Goal: Task Accomplishment & Management: Use online tool/utility

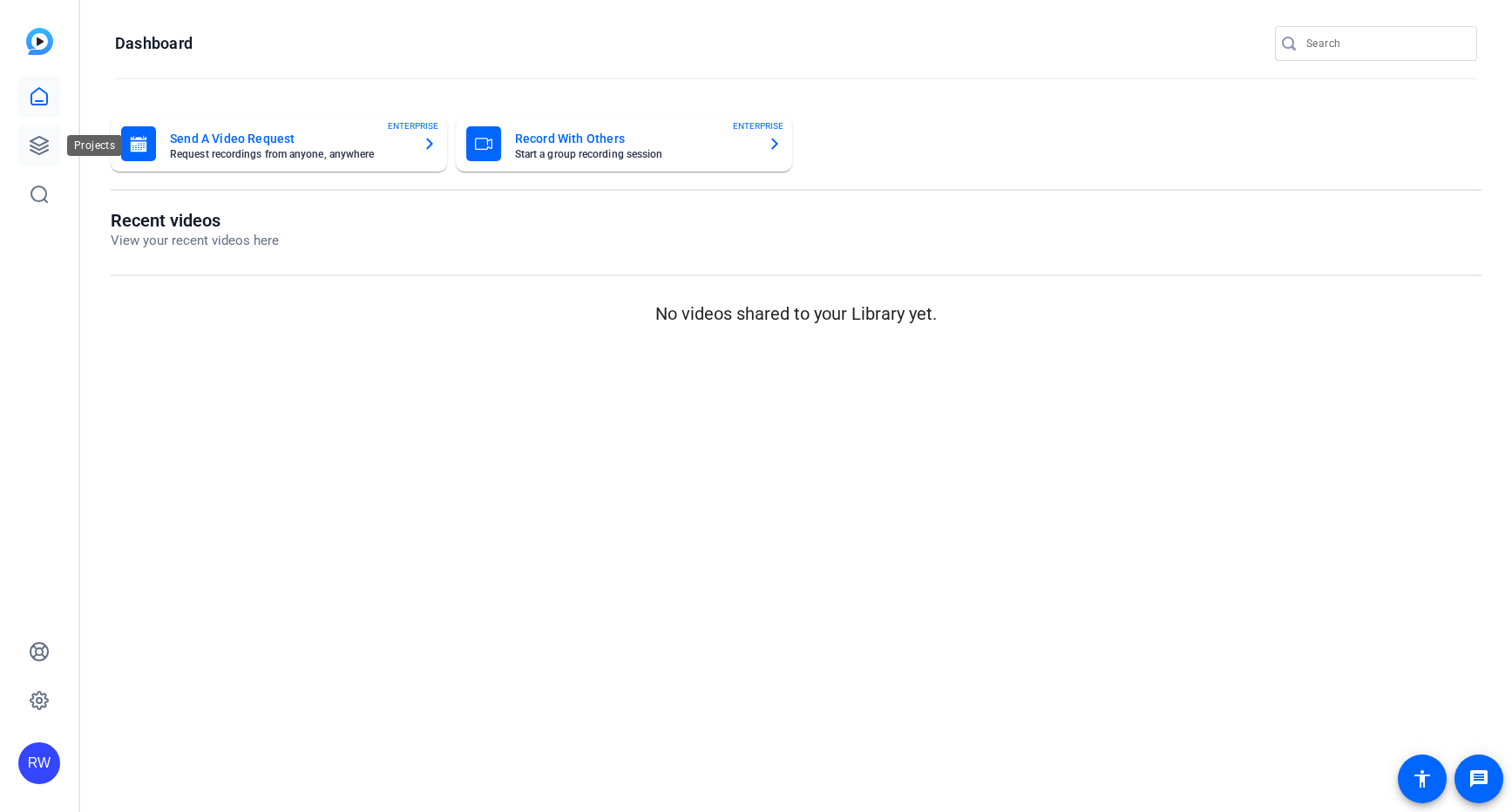
click at [32, 143] on icon at bounding box center [39, 145] width 18 height 18
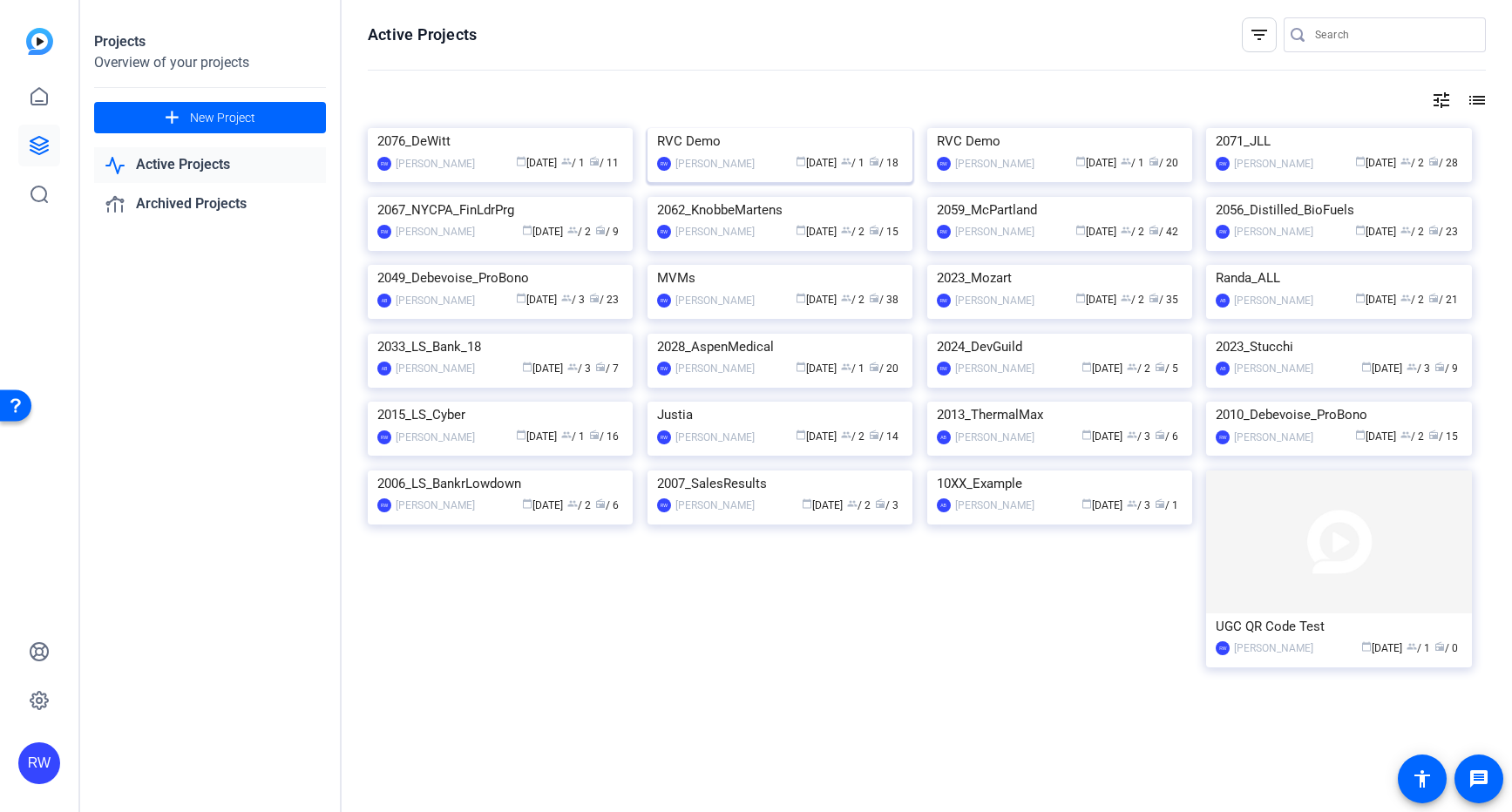
click at [707, 128] on img at bounding box center [780, 128] width 265 height 0
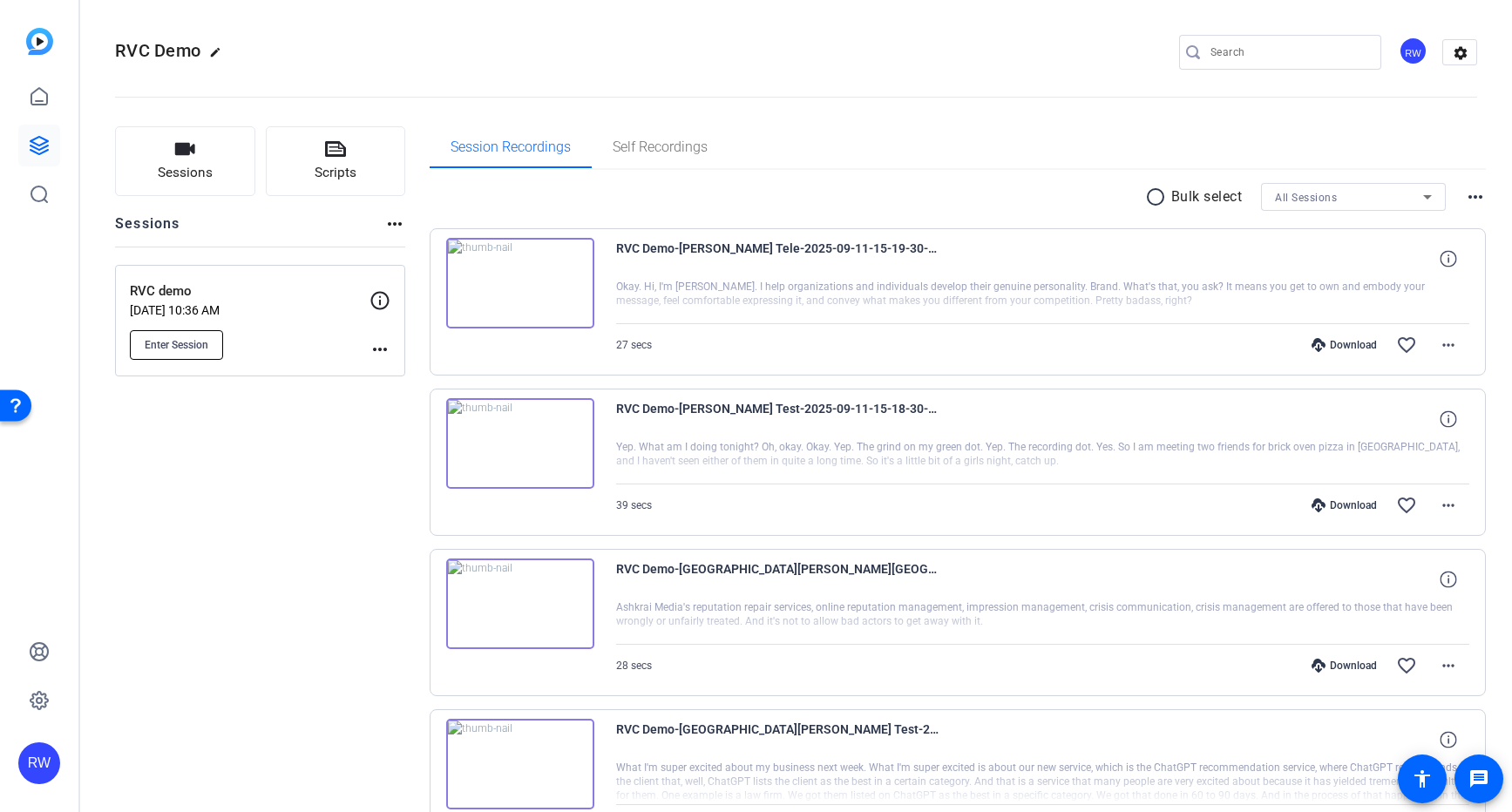
click at [194, 342] on span "Enter Session" at bounding box center [176, 345] width 64 height 14
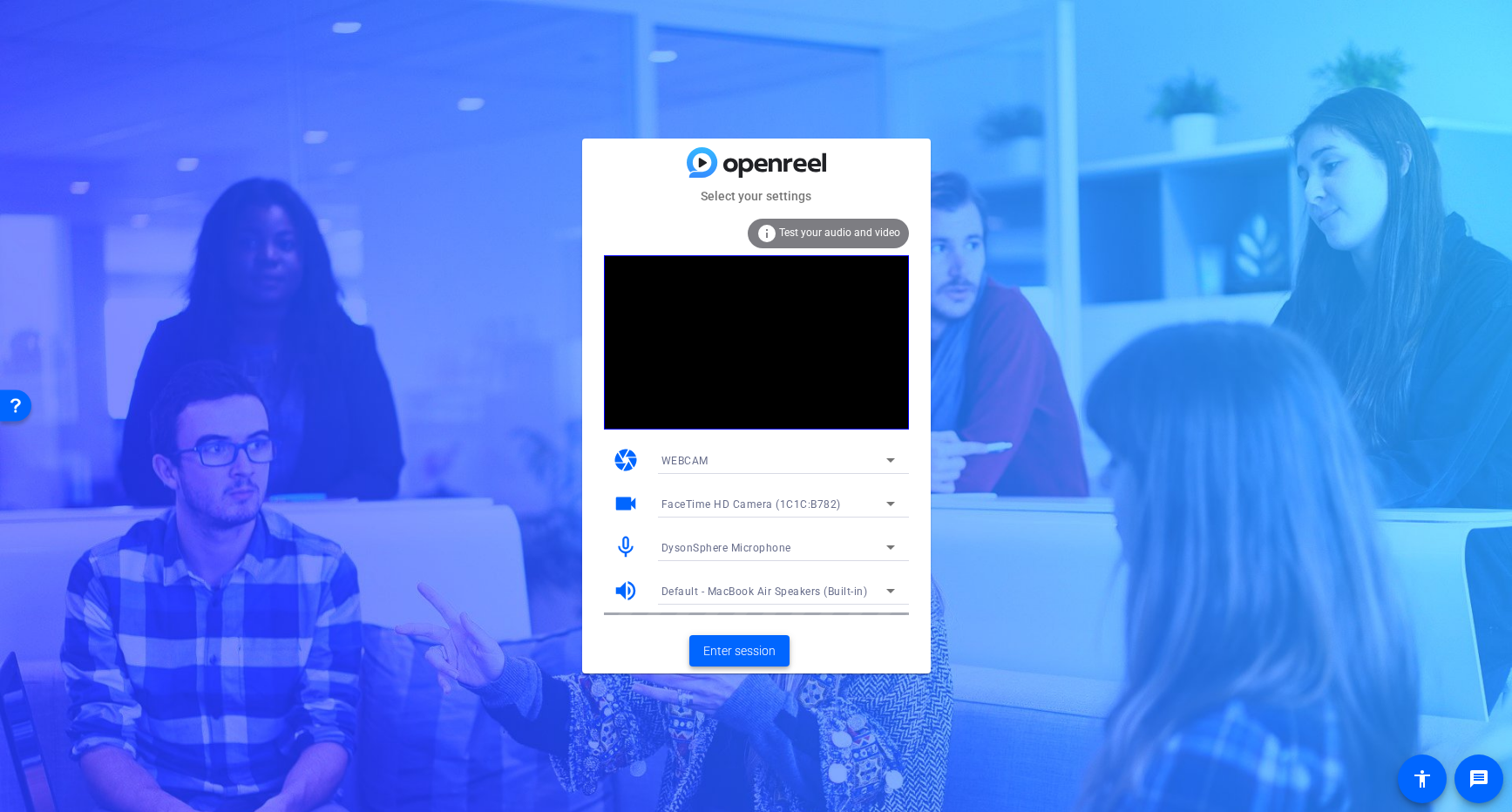
click at [749, 649] on span "Enter session" at bounding box center [740, 651] width 73 height 19
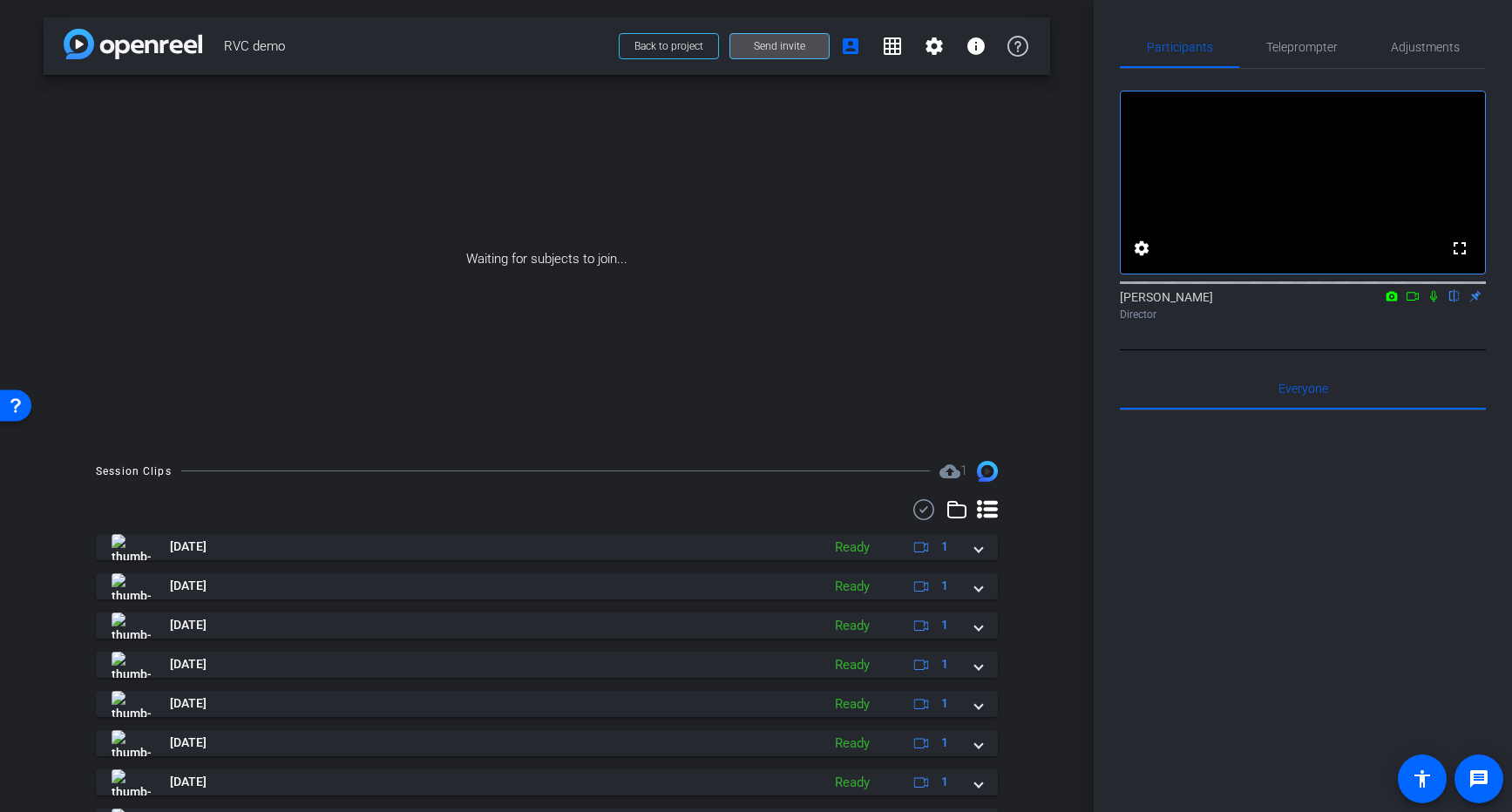
click at [788, 45] on span "Send invite" at bounding box center [779, 46] width 51 height 14
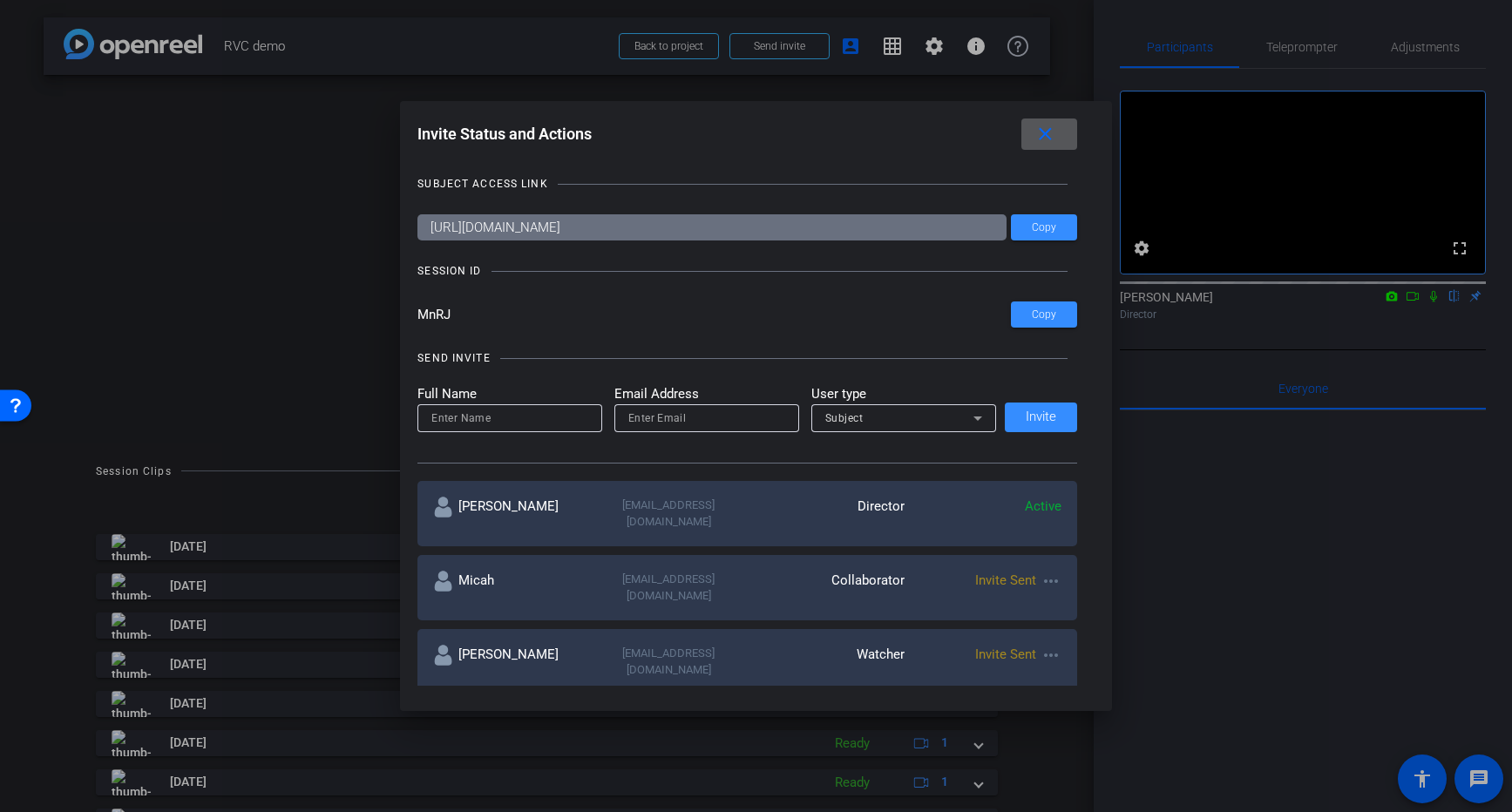
click at [579, 317] on input "MnRJ" at bounding box center [714, 314] width 594 height 26
click at [1041, 136] on mat-icon "close" at bounding box center [1045, 134] width 22 height 22
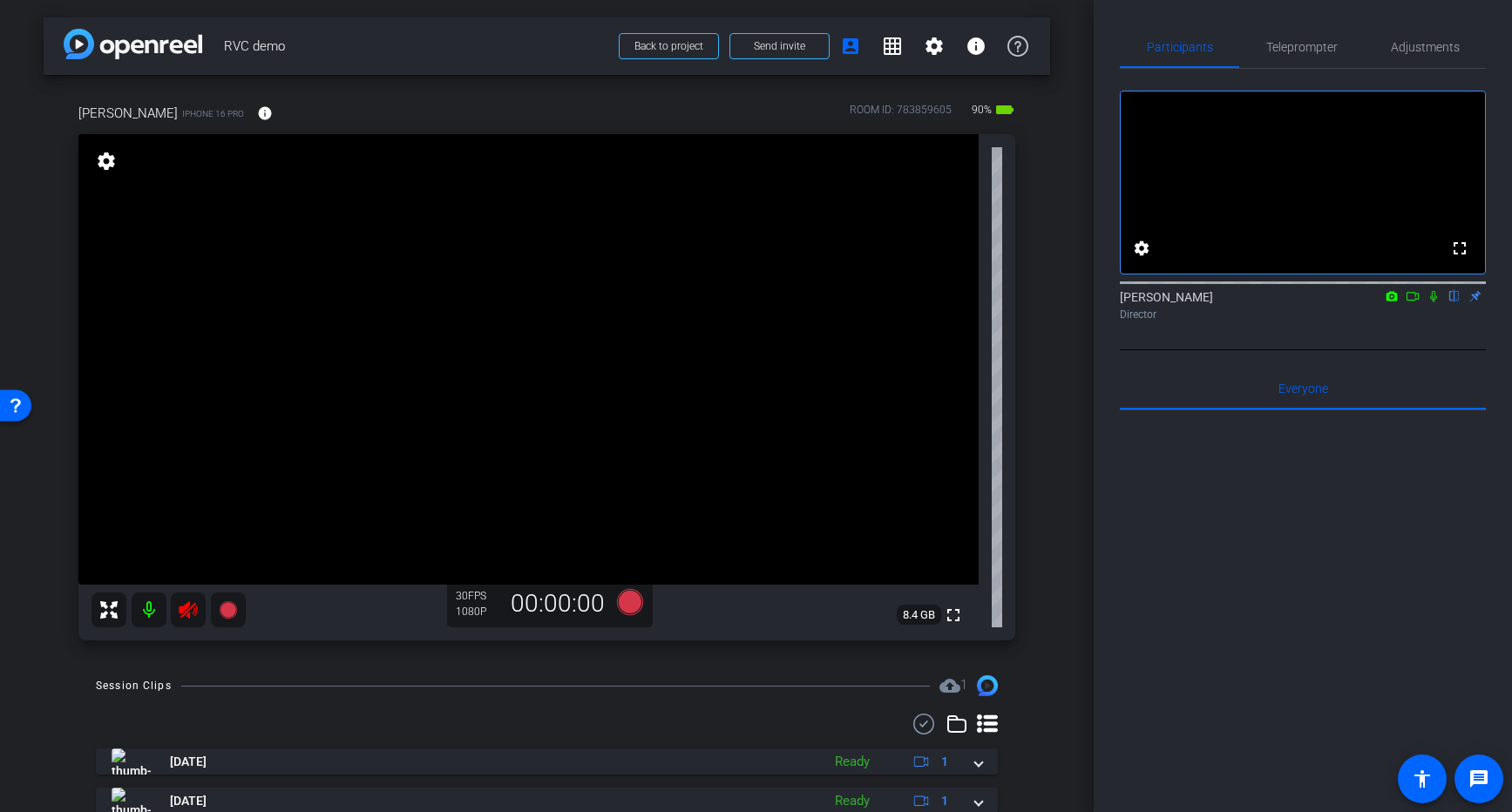
click at [187, 611] on icon at bounding box center [187, 610] width 19 height 18
click at [1307, 43] on span "Teleprompter" at bounding box center [1302, 47] width 72 height 12
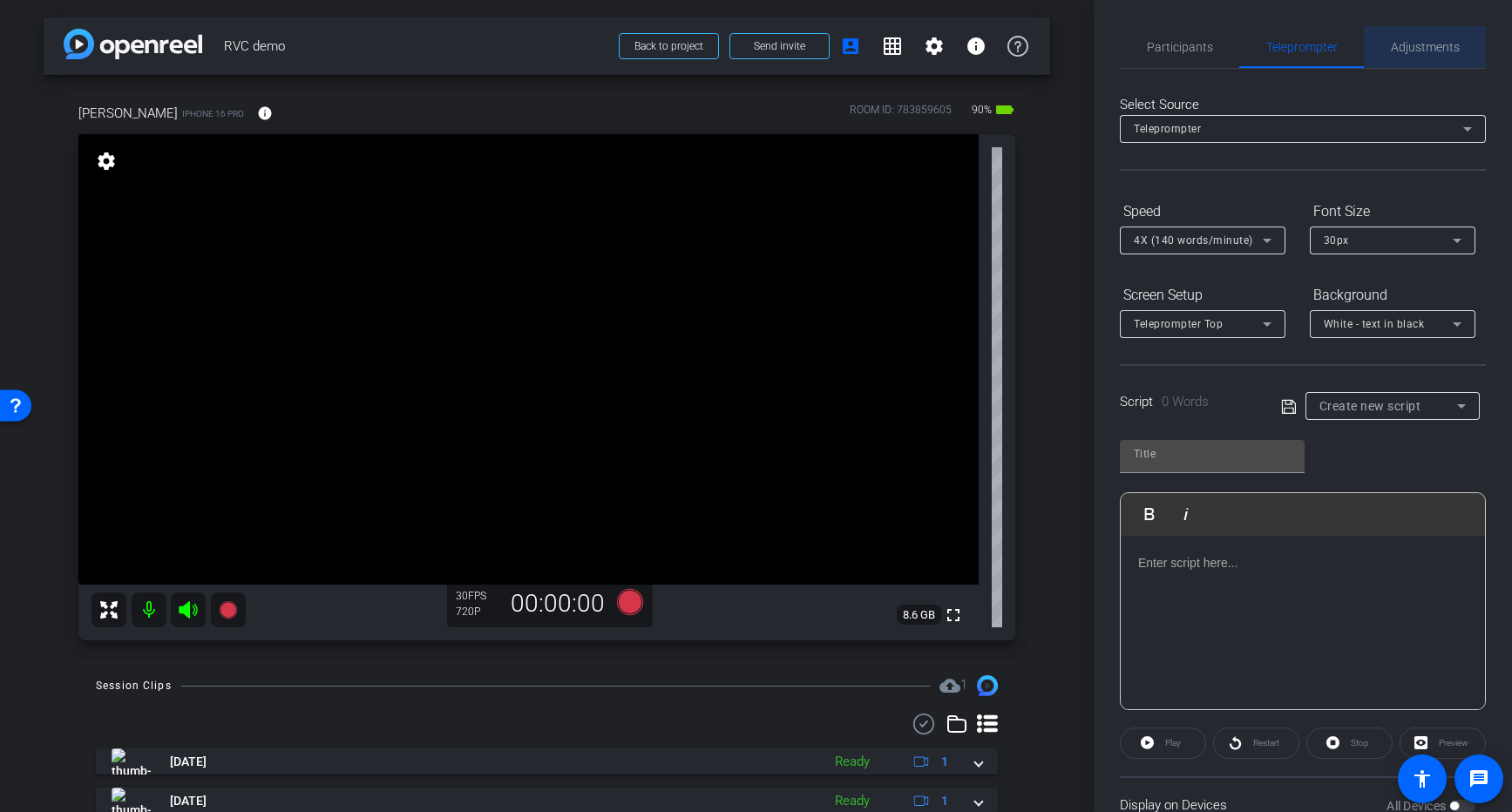
click at [1424, 43] on span "Adjustments" at bounding box center [1426, 47] width 69 height 12
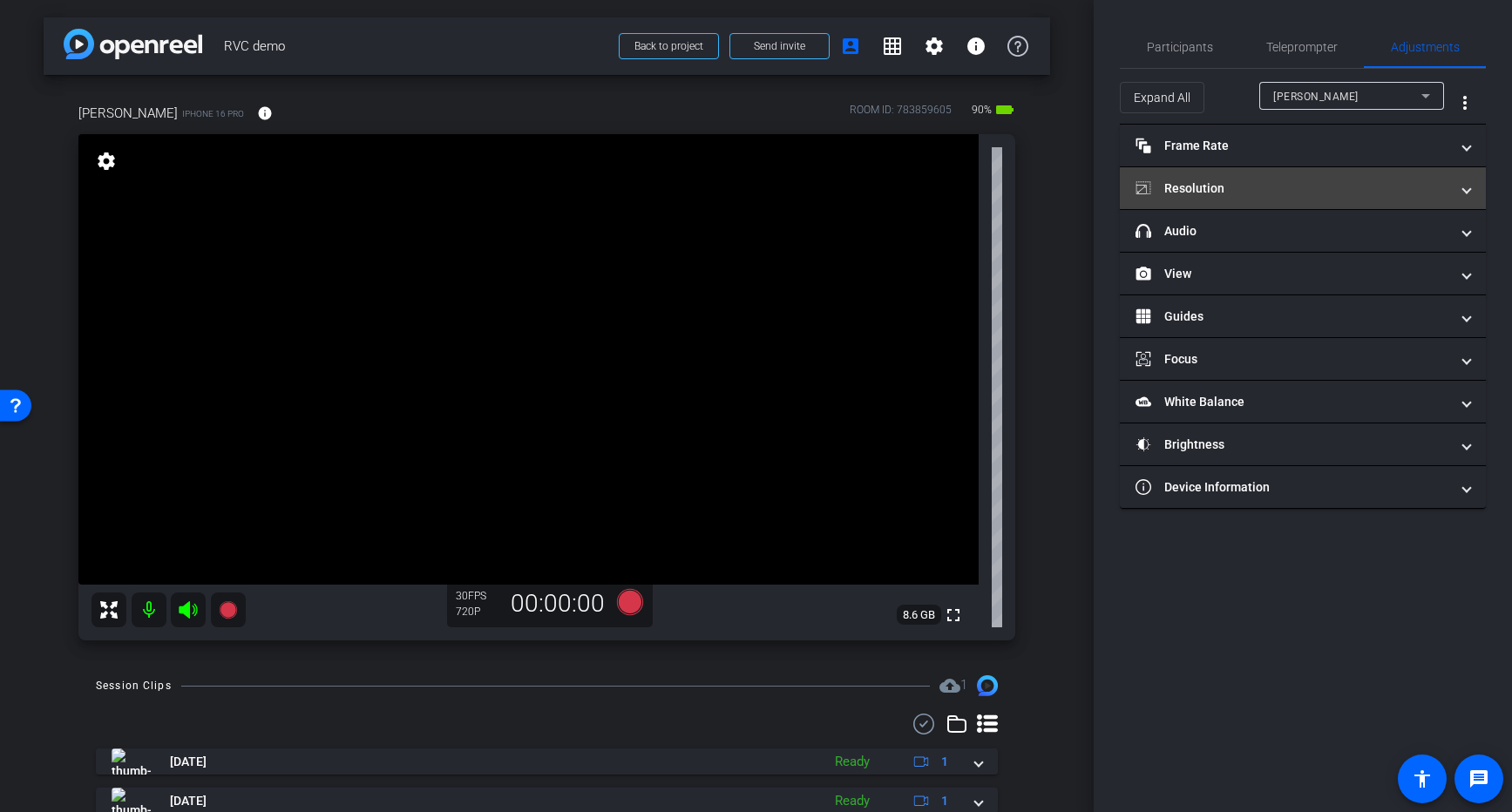
click at [1325, 181] on mat-panel-title "Resolution" at bounding box center [1293, 188] width 314 height 19
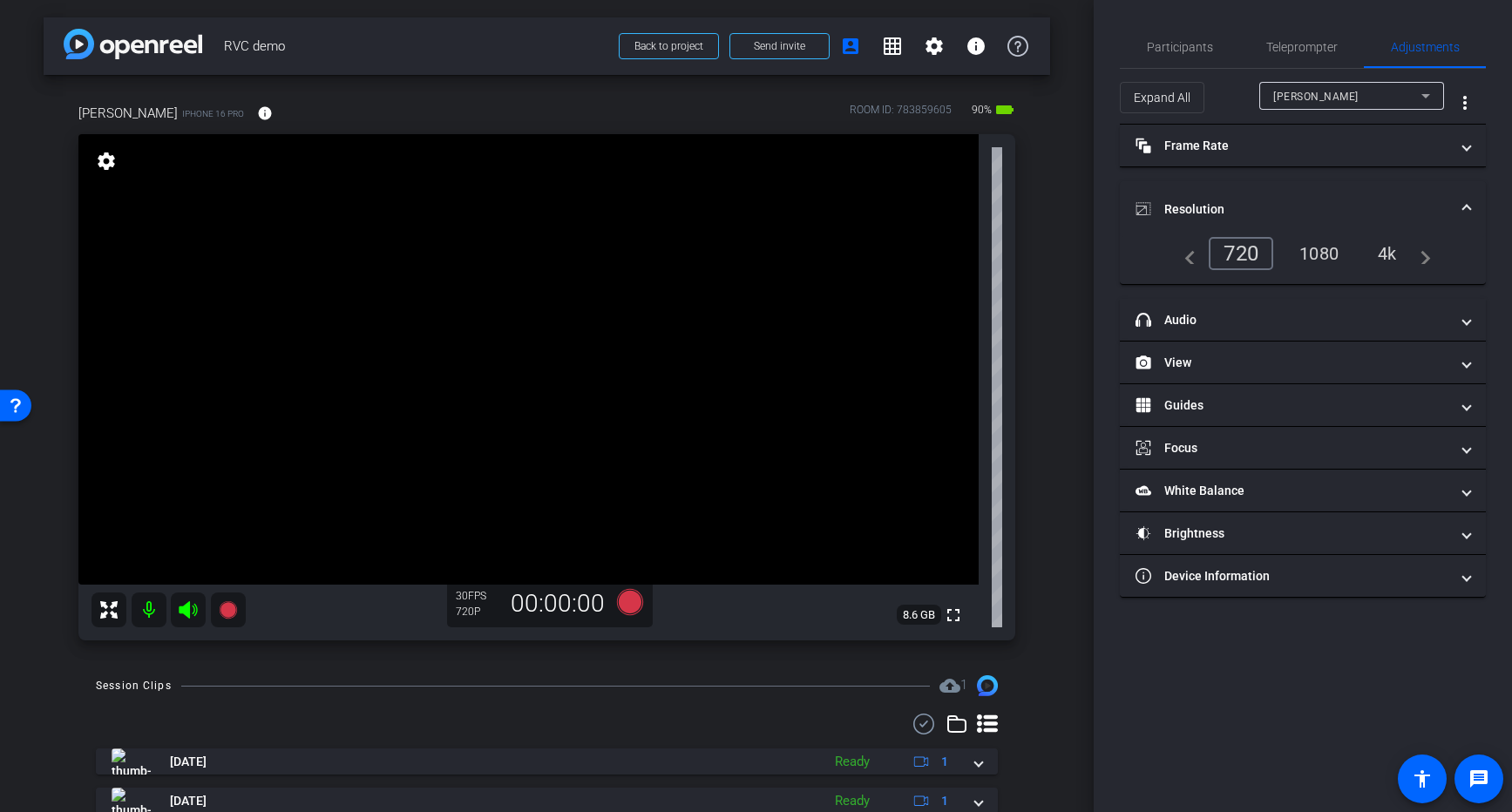
click at [1385, 251] on div "4k" at bounding box center [1387, 253] width 45 height 29
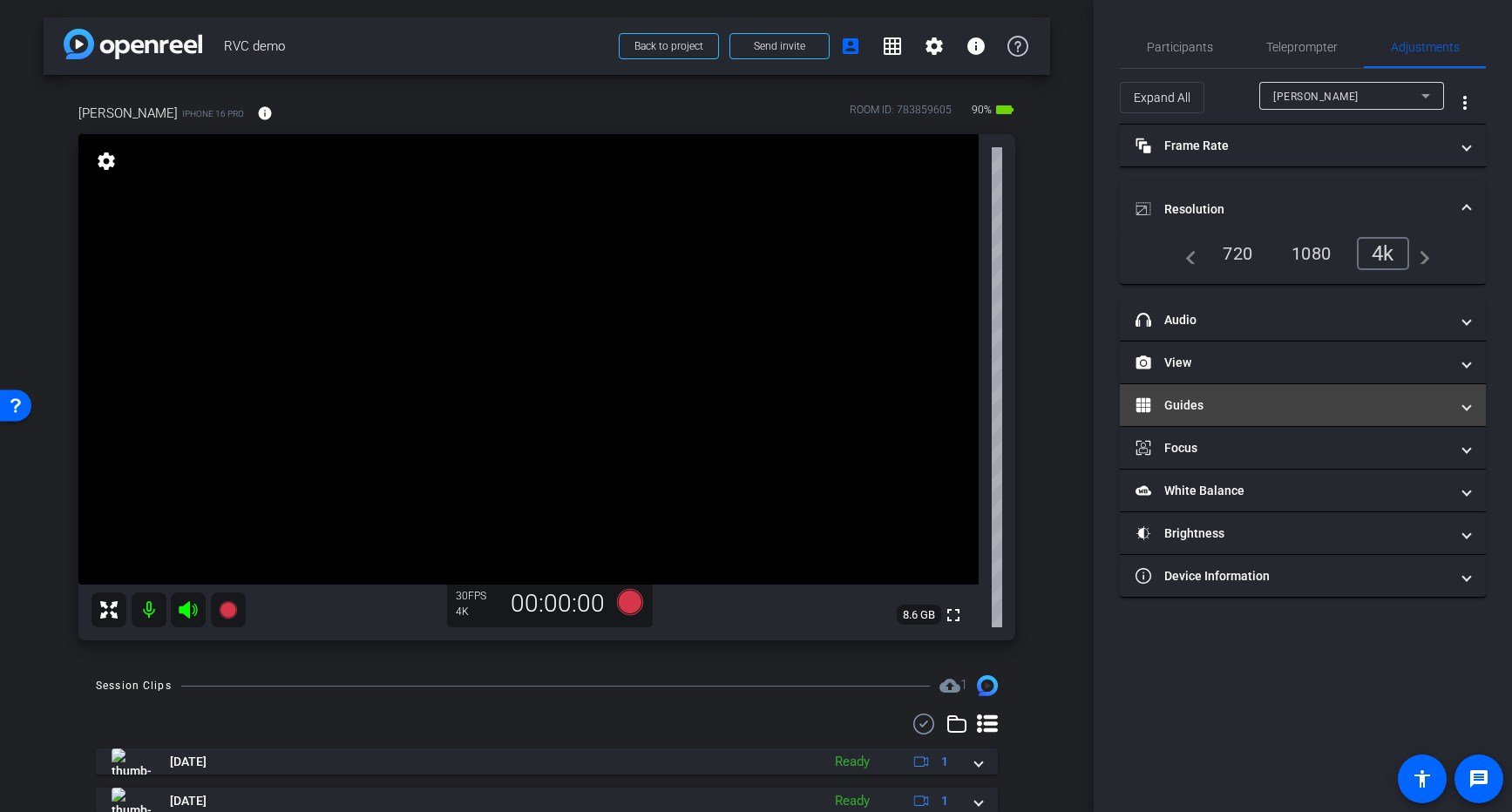
click at [1229, 408] on mat-panel-title "Guides" at bounding box center [1293, 405] width 314 height 19
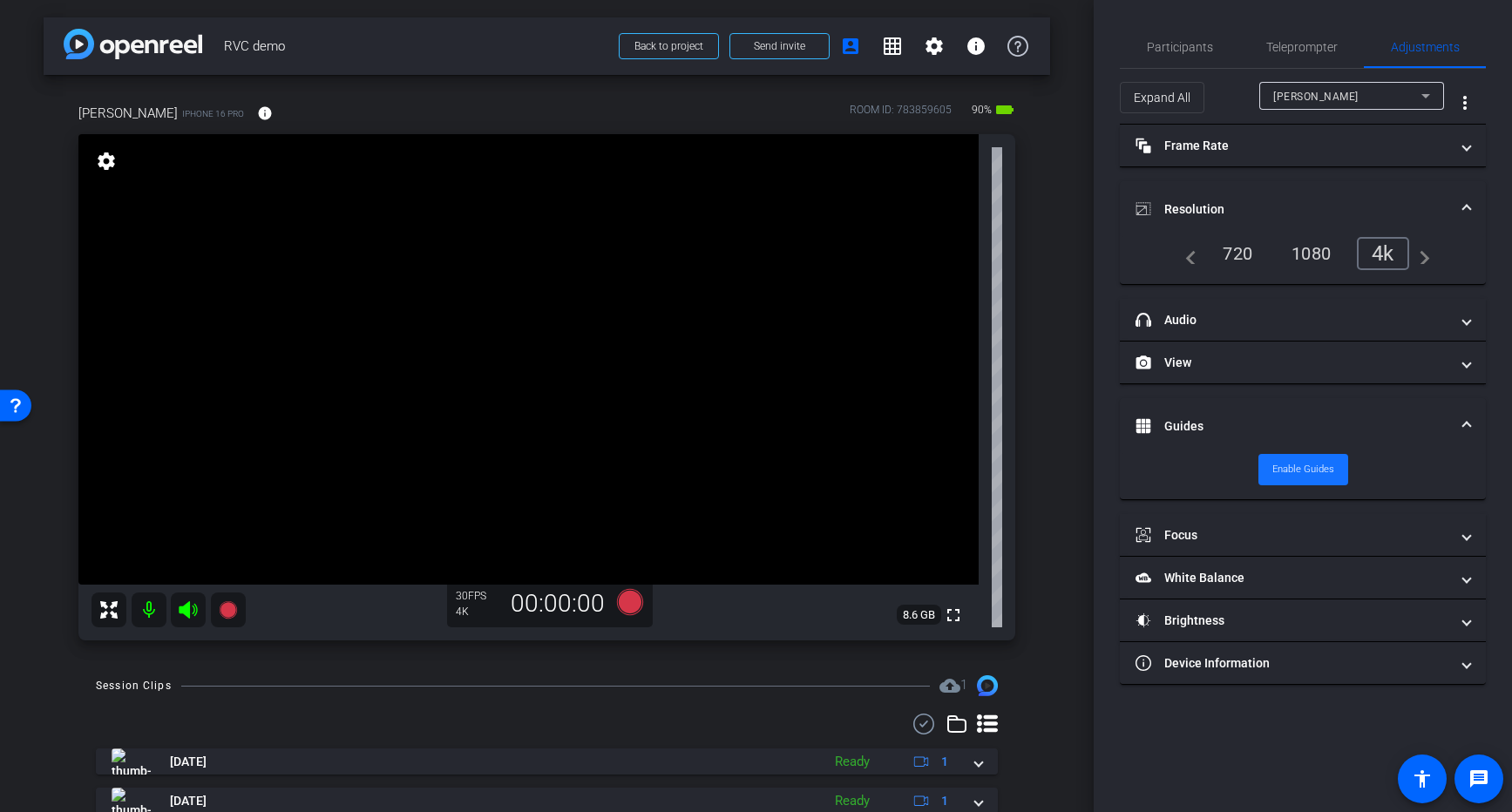
click at [1294, 450] on span at bounding box center [1304, 470] width 90 height 42
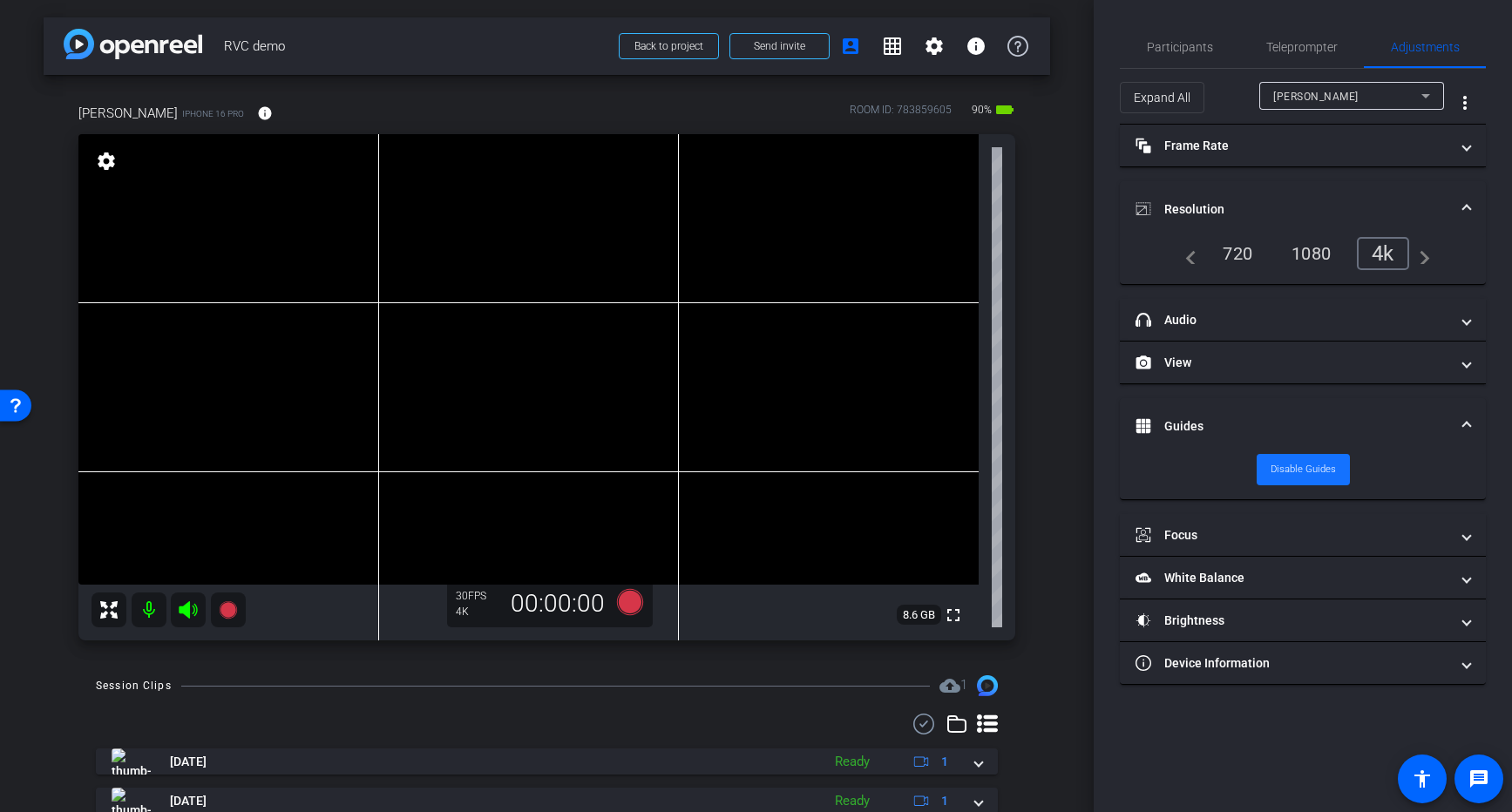
click at [1301, 466] on span "Disable Guides" at bounding box center [1303, 470] width 66 height 26
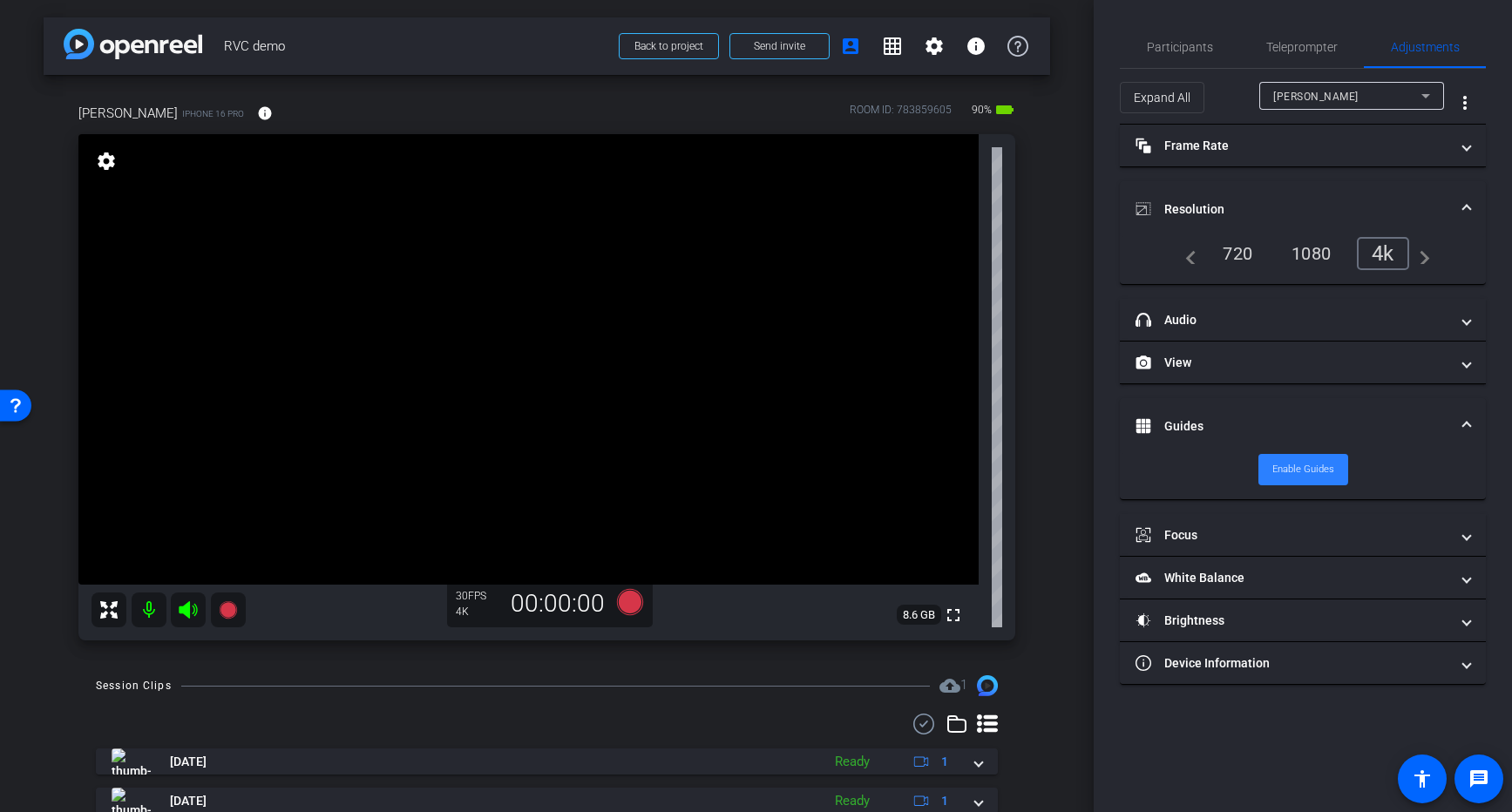
click at [1301, 466] on span "Enable Guides" at bounding box center [1303, 470] width 62 height 26
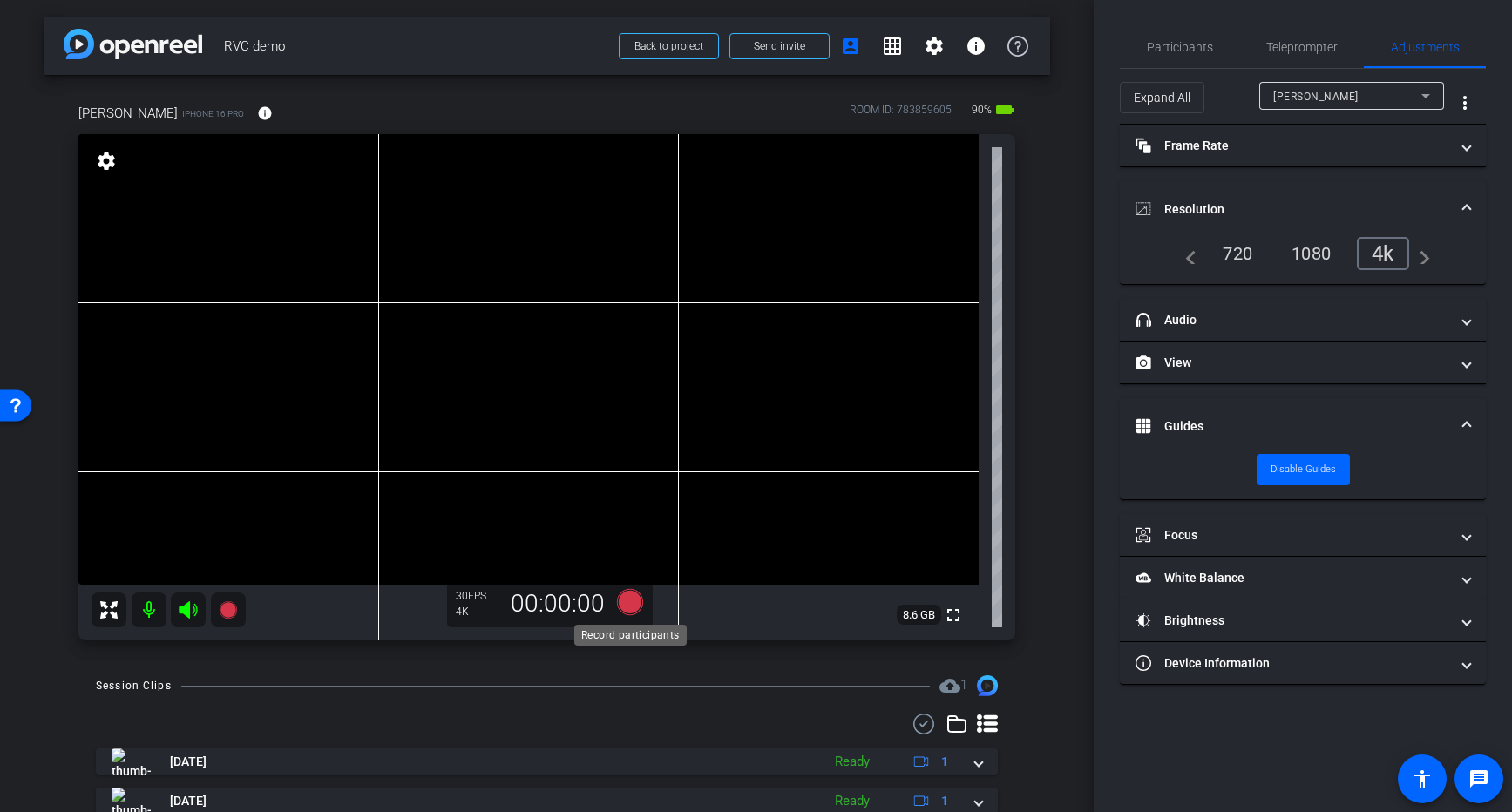
click at [632, 601] on icon at bounding box center [629, 602] width 26 height 26
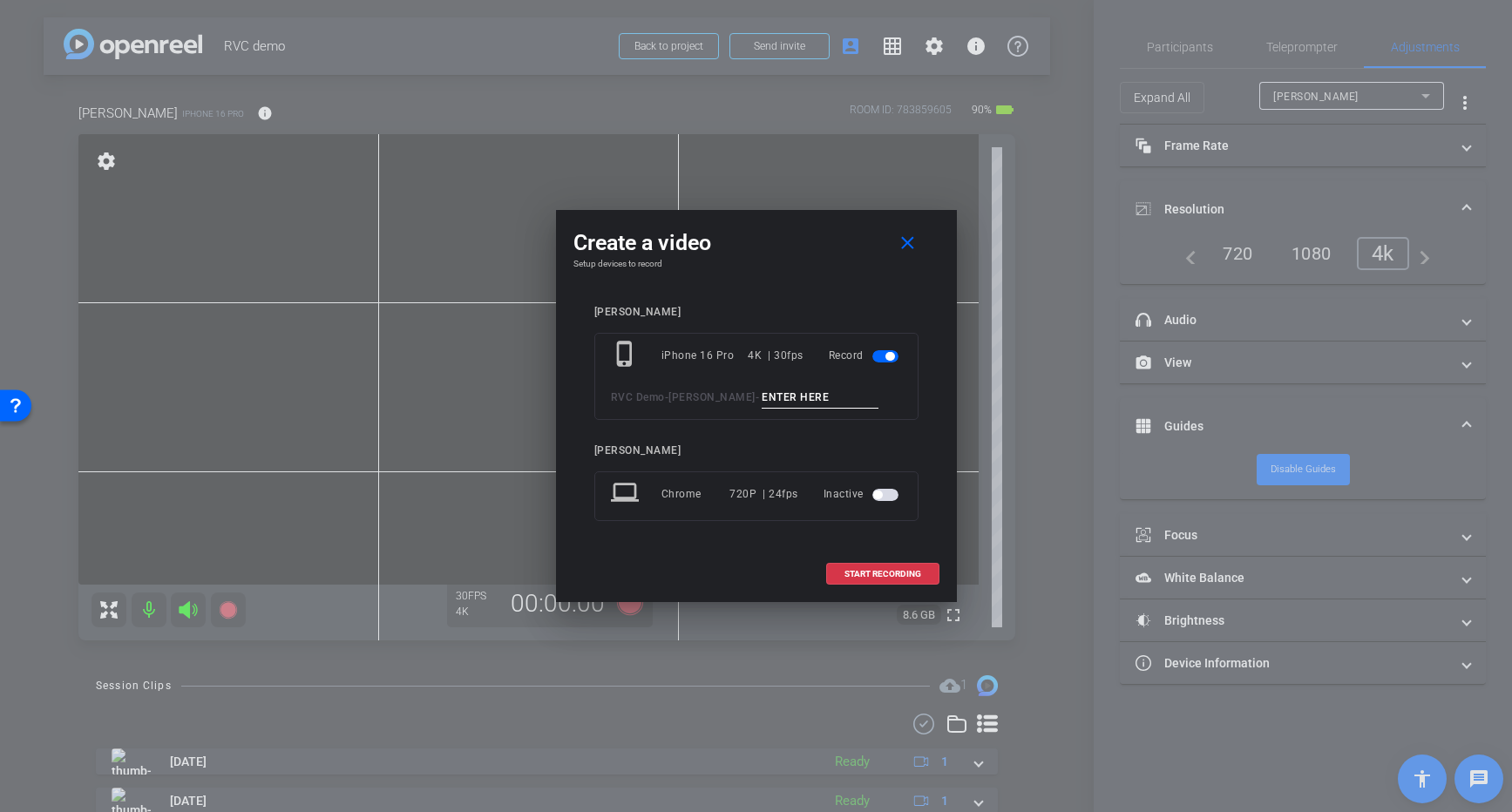
click at [768, 395] on input at bounding box center [819, 397] width 117 height 22
type input "Jeremy Test"
click at [881, 573] on span "START RECORDING" at bounding box center [883, 574] width 77 height 9
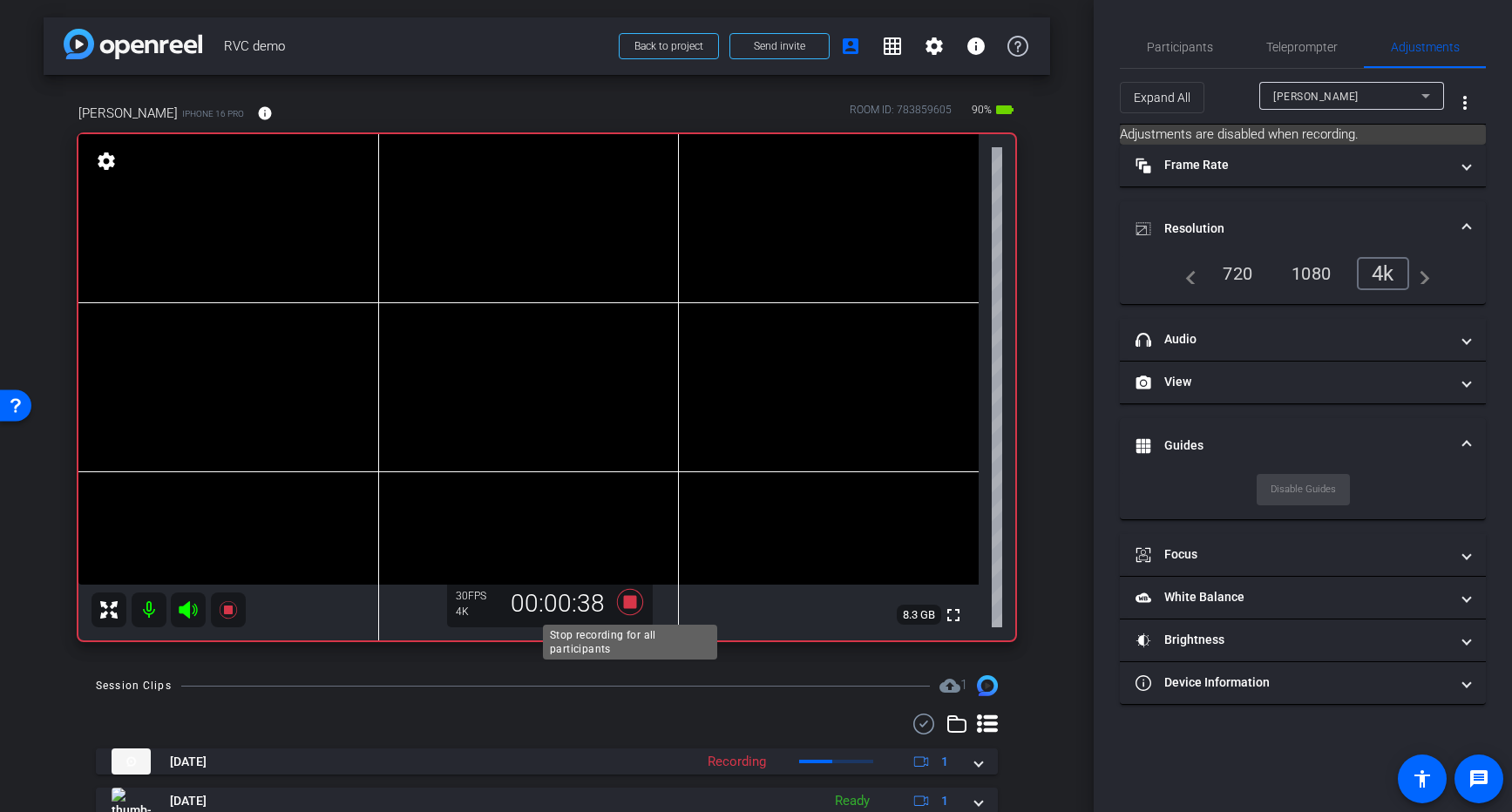
click at [631, 603] on icon at bounding box center [629, 602] width 26 height 26
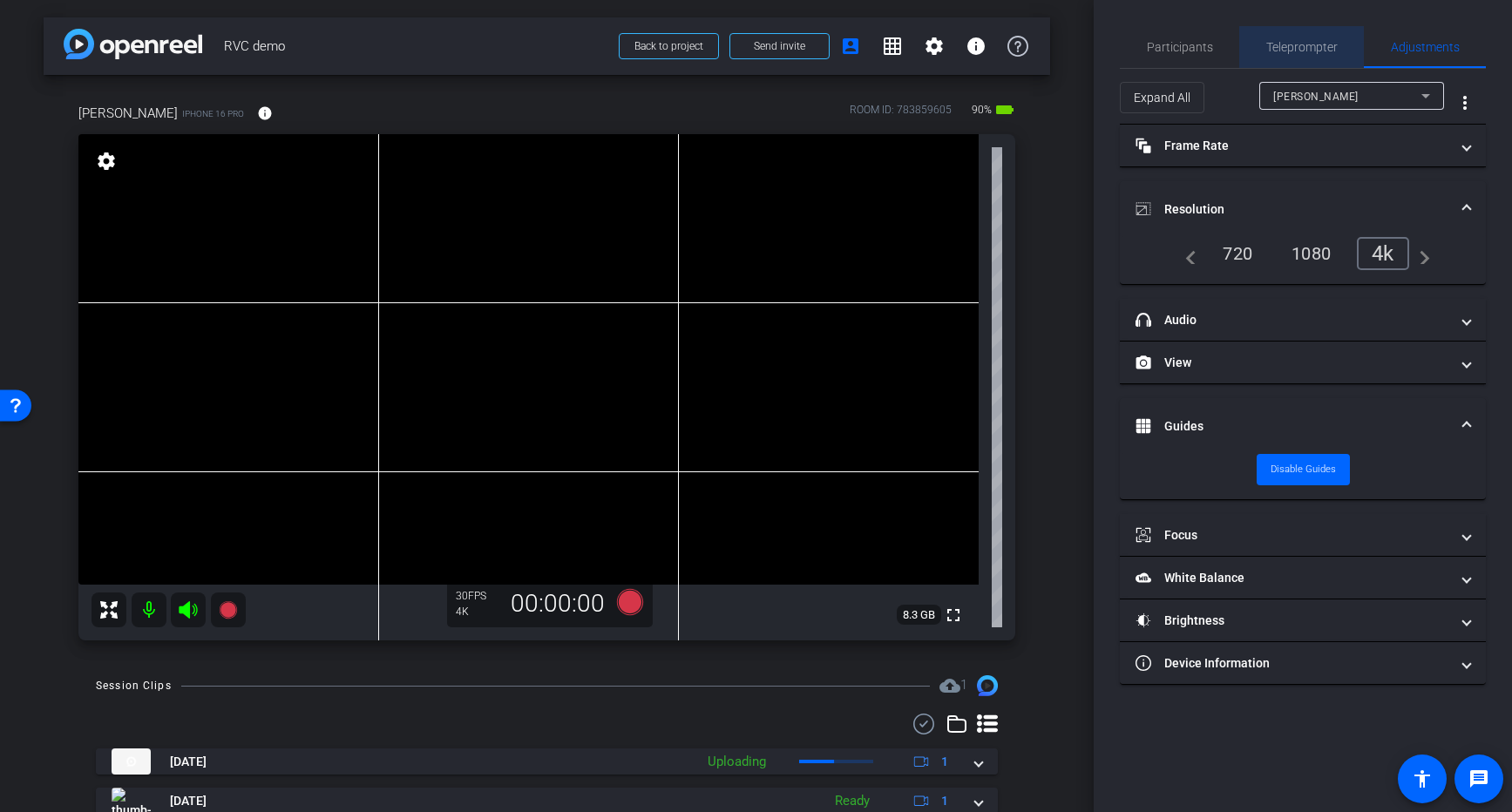
click at [1298, 45] on span "Teleprompter" at bounding box center [1302, 47] width 72 height 12
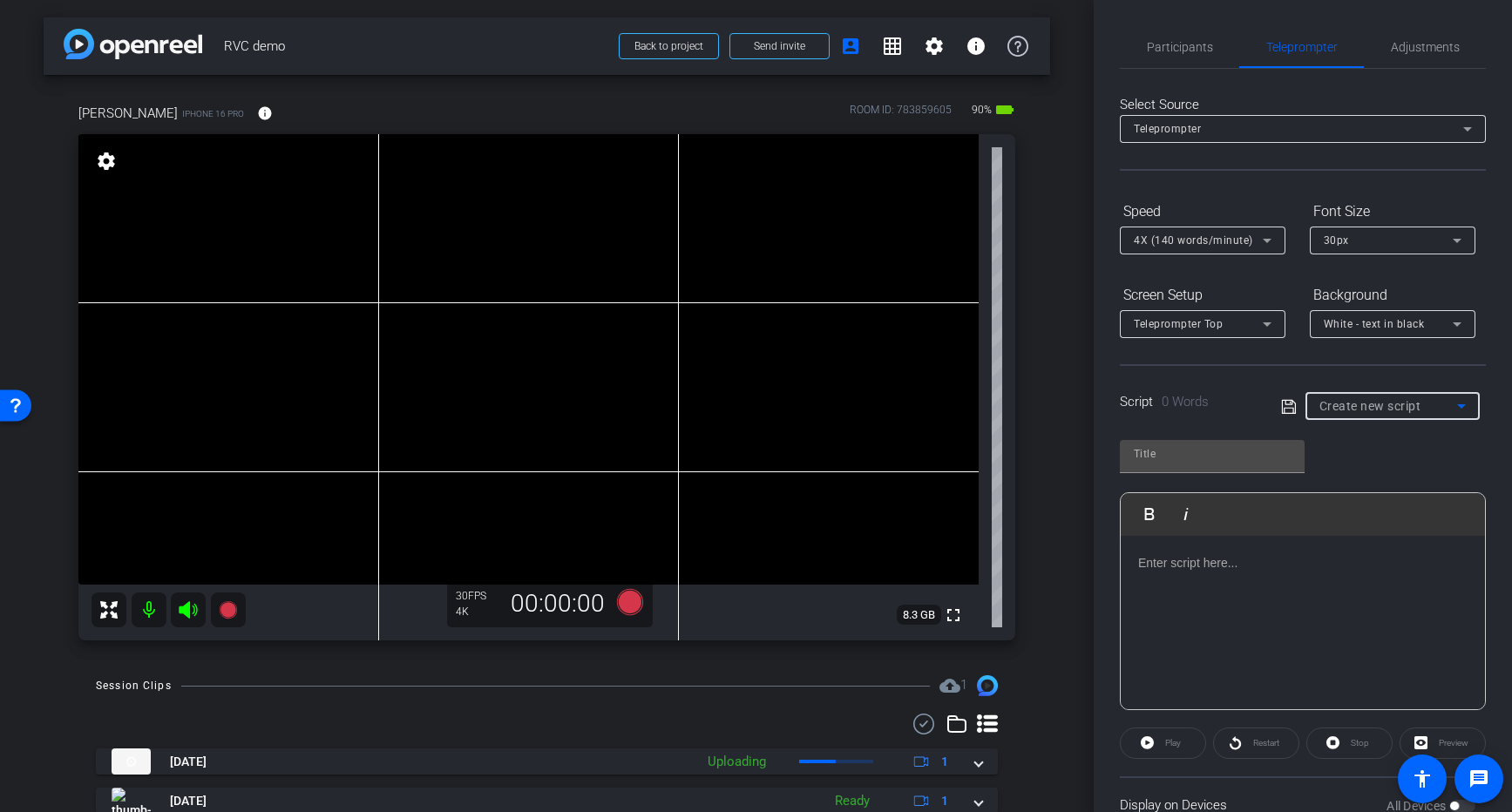
click at [1371, 404] on span "Create new script" at bounding box center [1371, 406] width 102 height 14
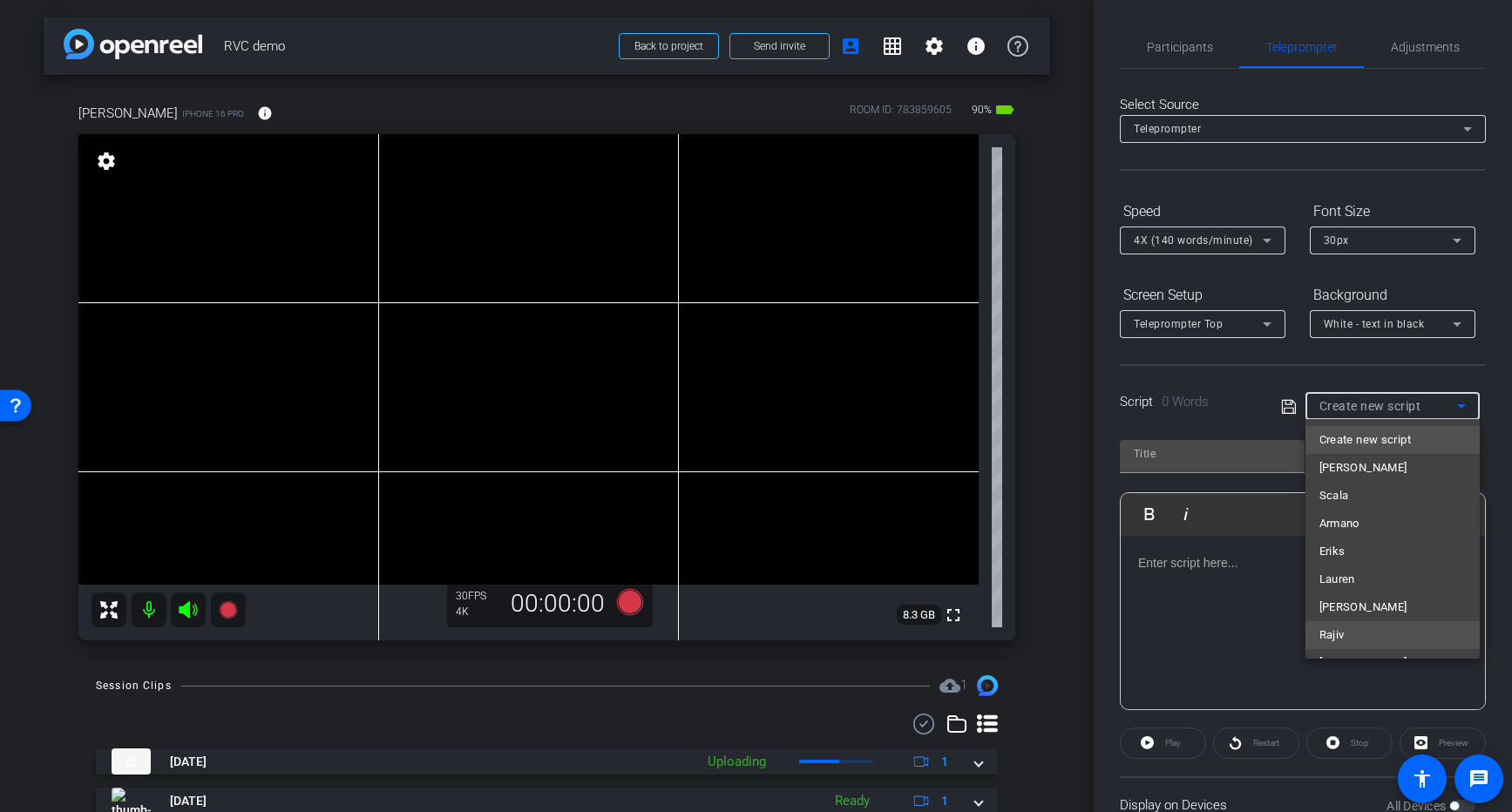
scroll to position [52, 0]
click at [1341, 637] on span "Jeremy" at bounding box center [1364, 638] width 88 height 21
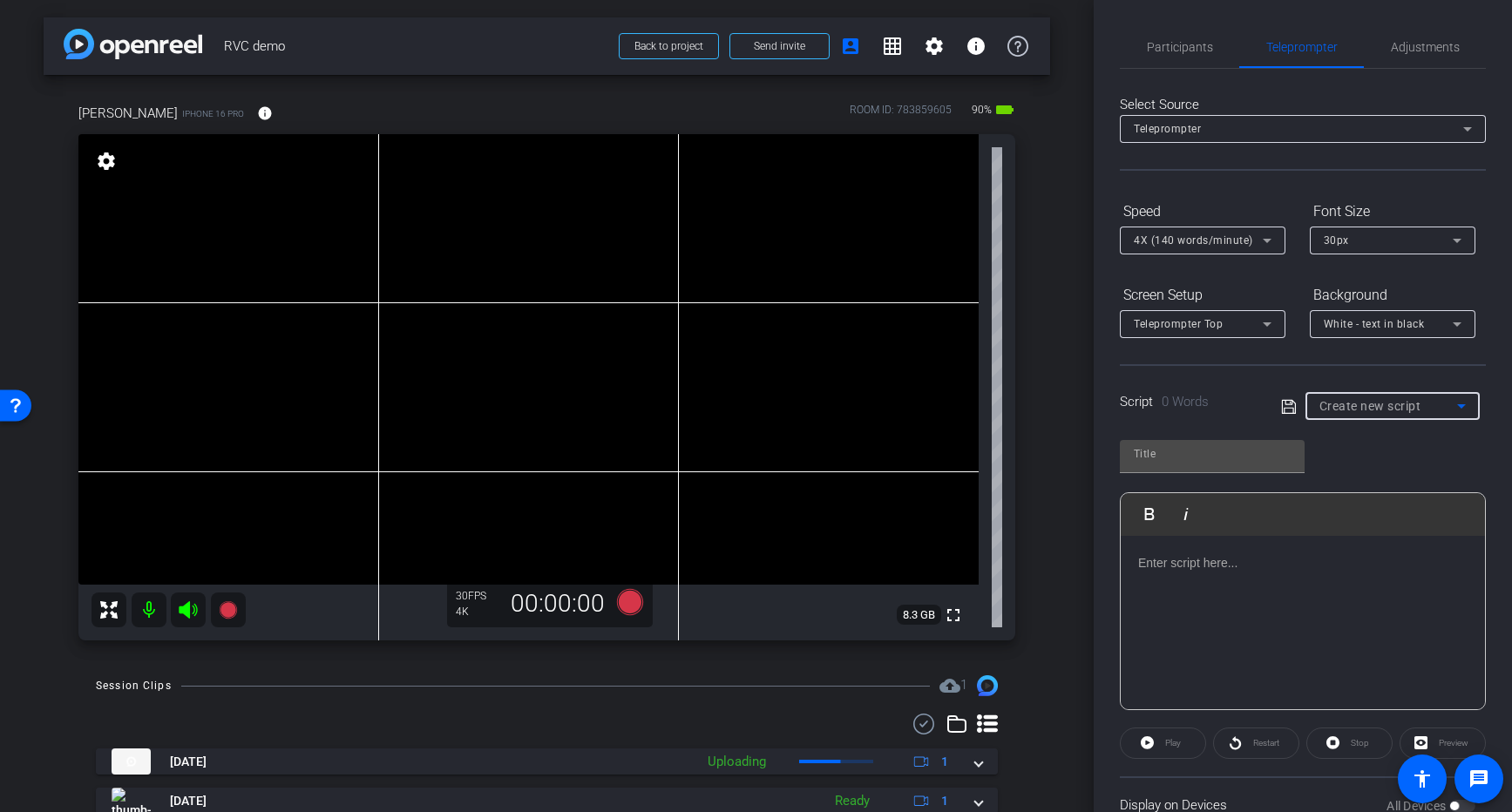
type input "Jeremy"
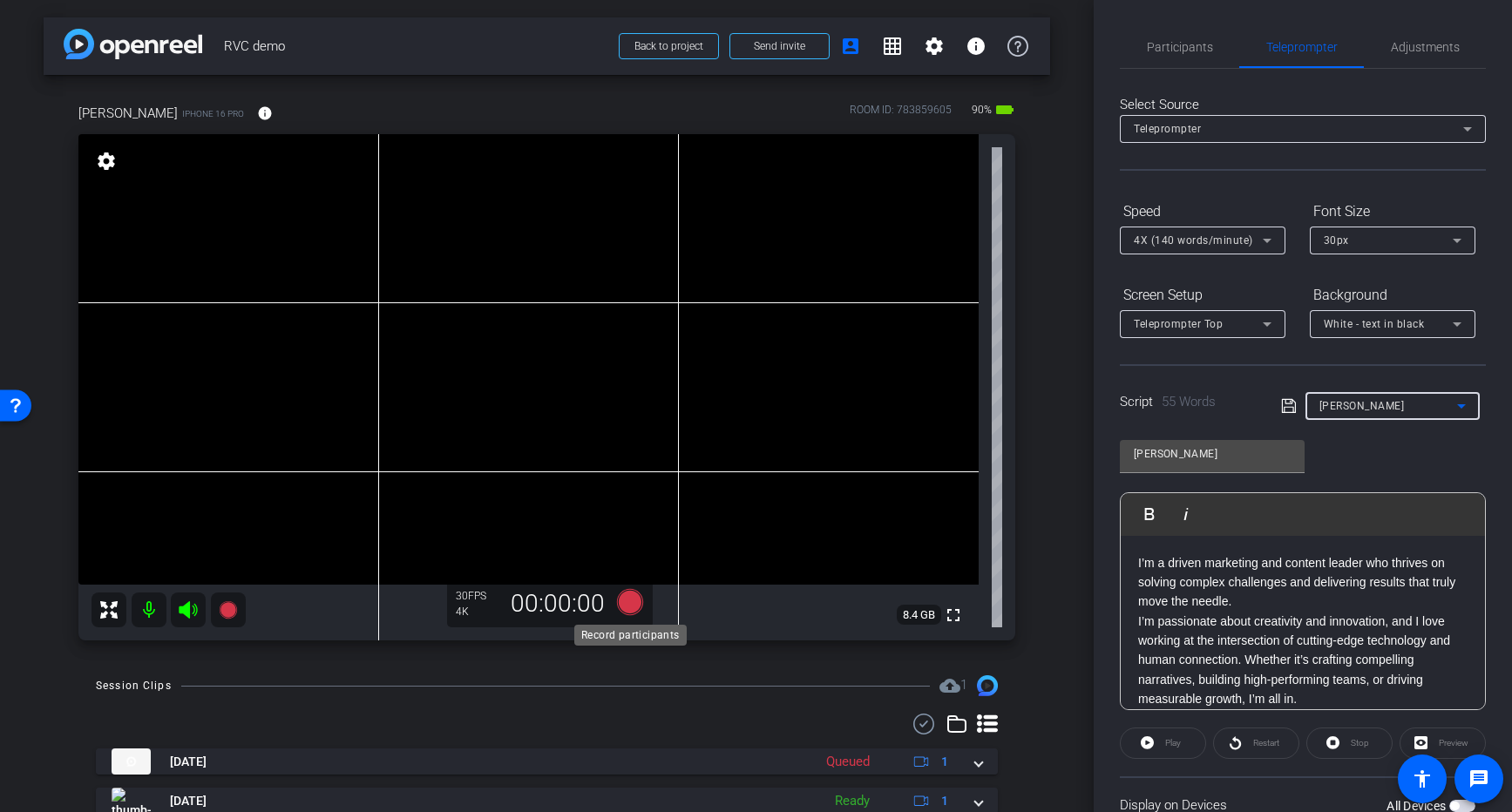
click at [637, 602] on icon at bounding box center [629, 602] width 26 height 26
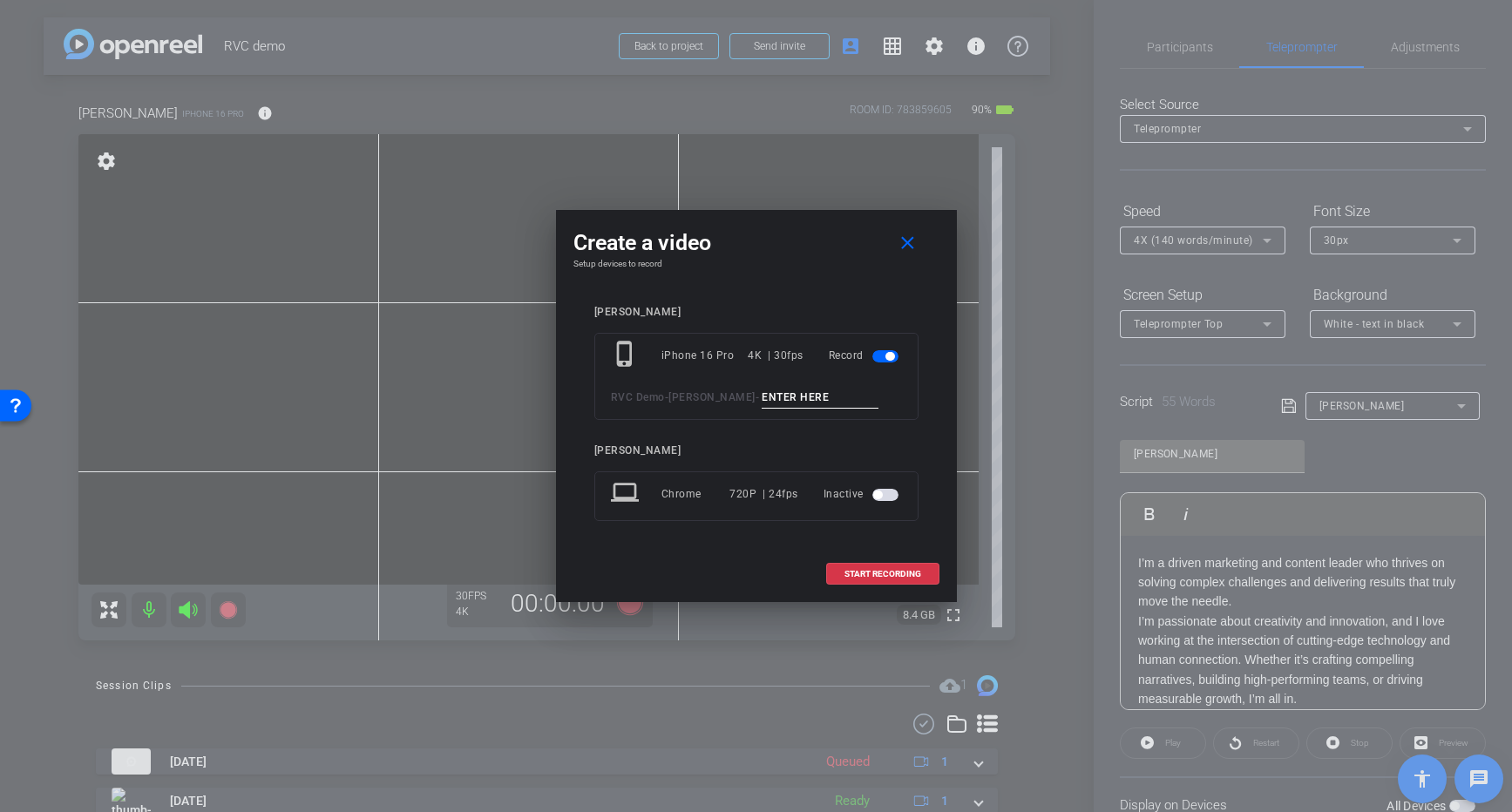
click at [761, 398] on input at bounding box center [819, 397] width 117 height 22
type input "Jeremy Tele"
click at [882, 570] on span "START RECORDING" at bounding box center [883, 574] width 77 height 9
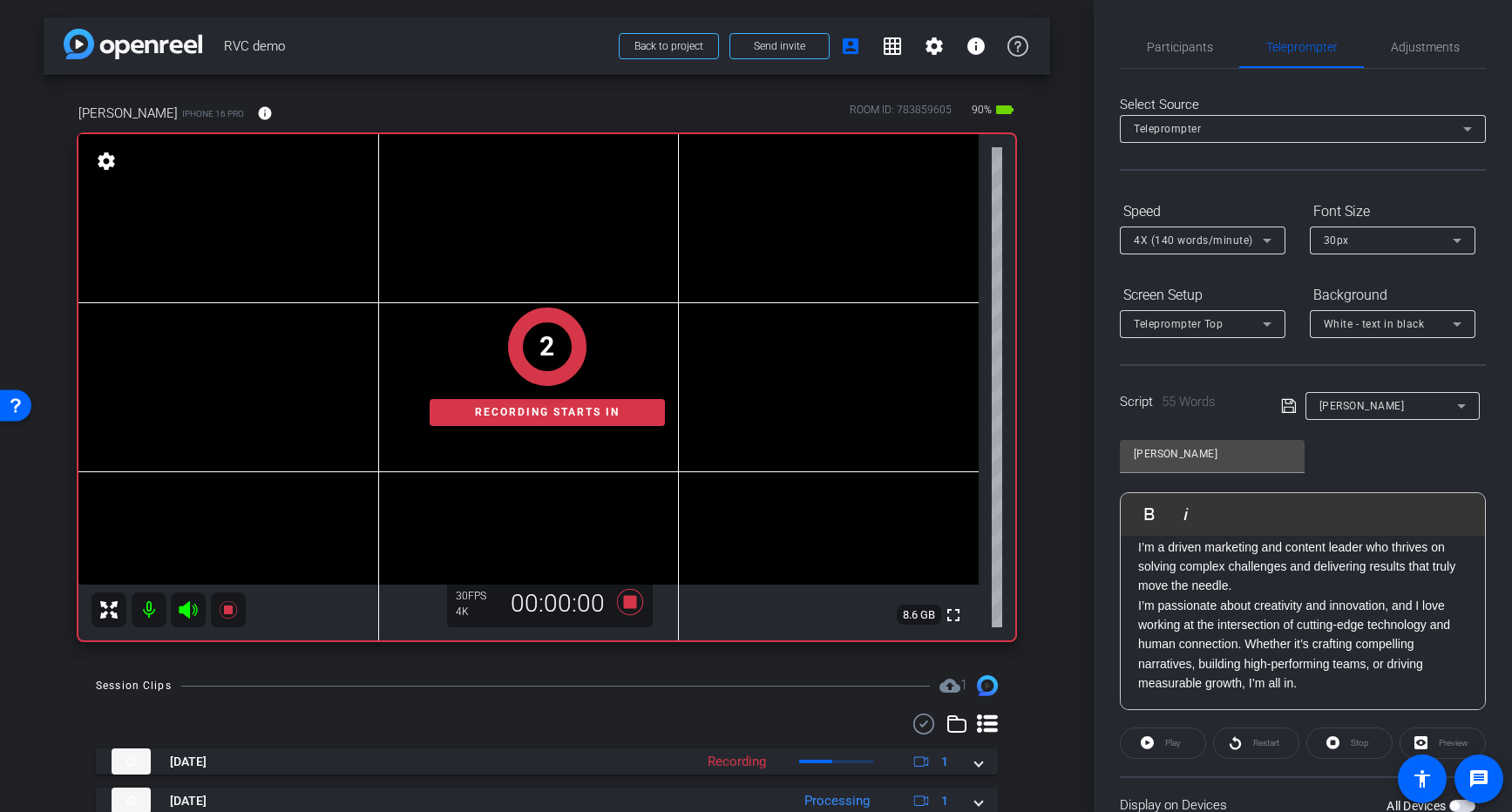
scroll to position [137, 0]
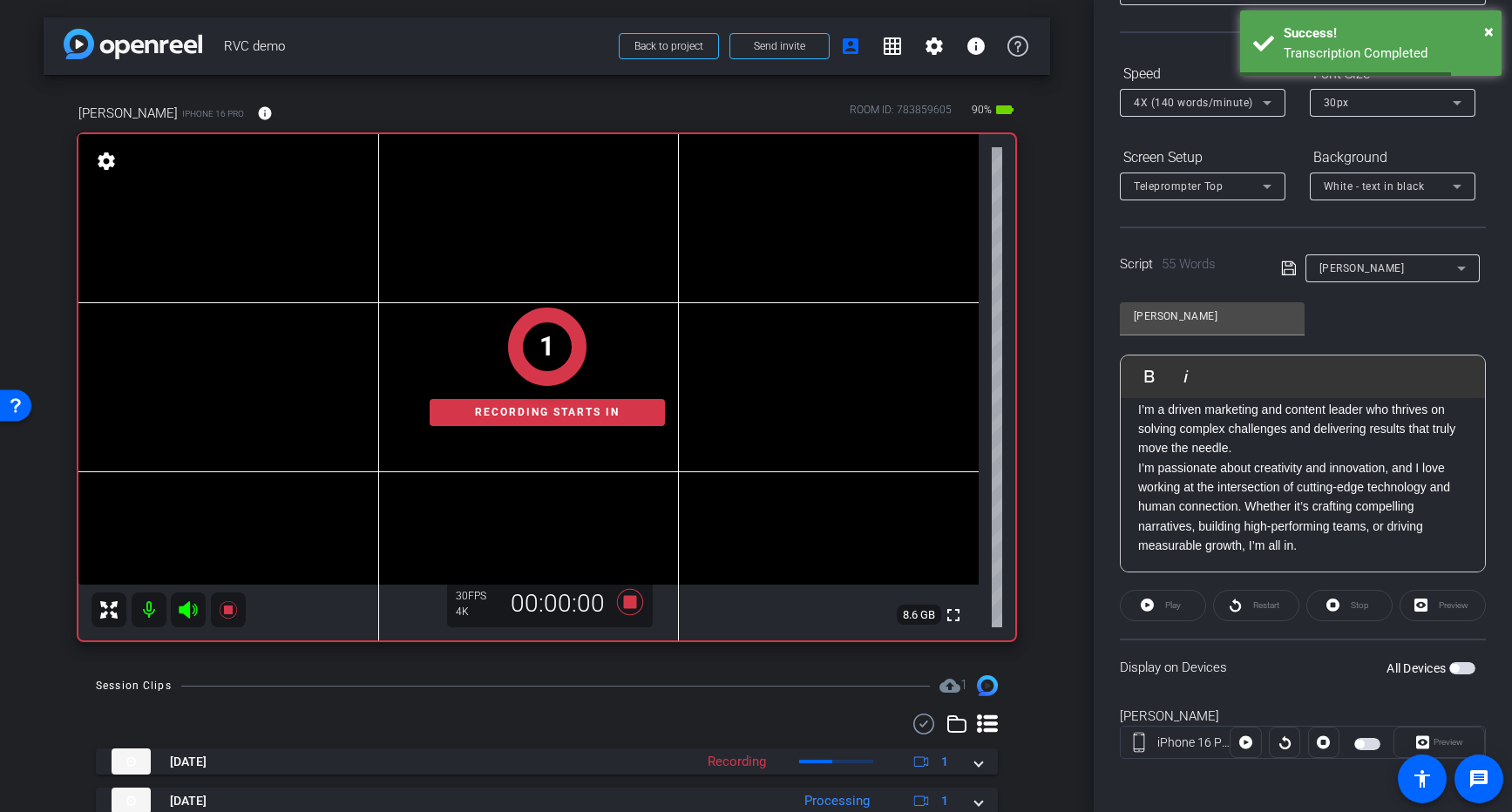
click at [1371, 746] on span "button" at bounding box center [1368, 743] width 26 height 12
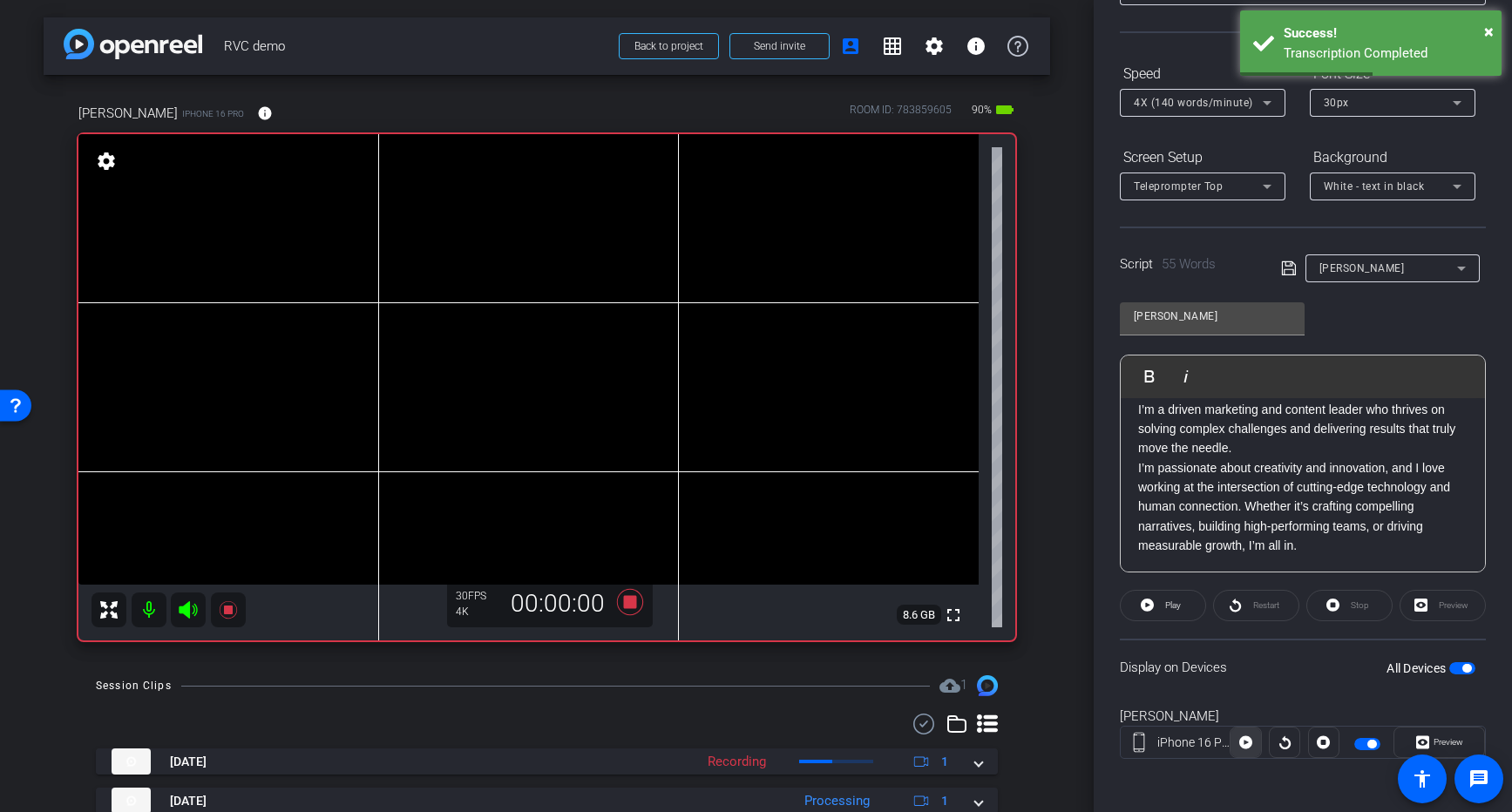
click at [1246, 742] on icon at bounding box center [1245, 742] width 13 height 13
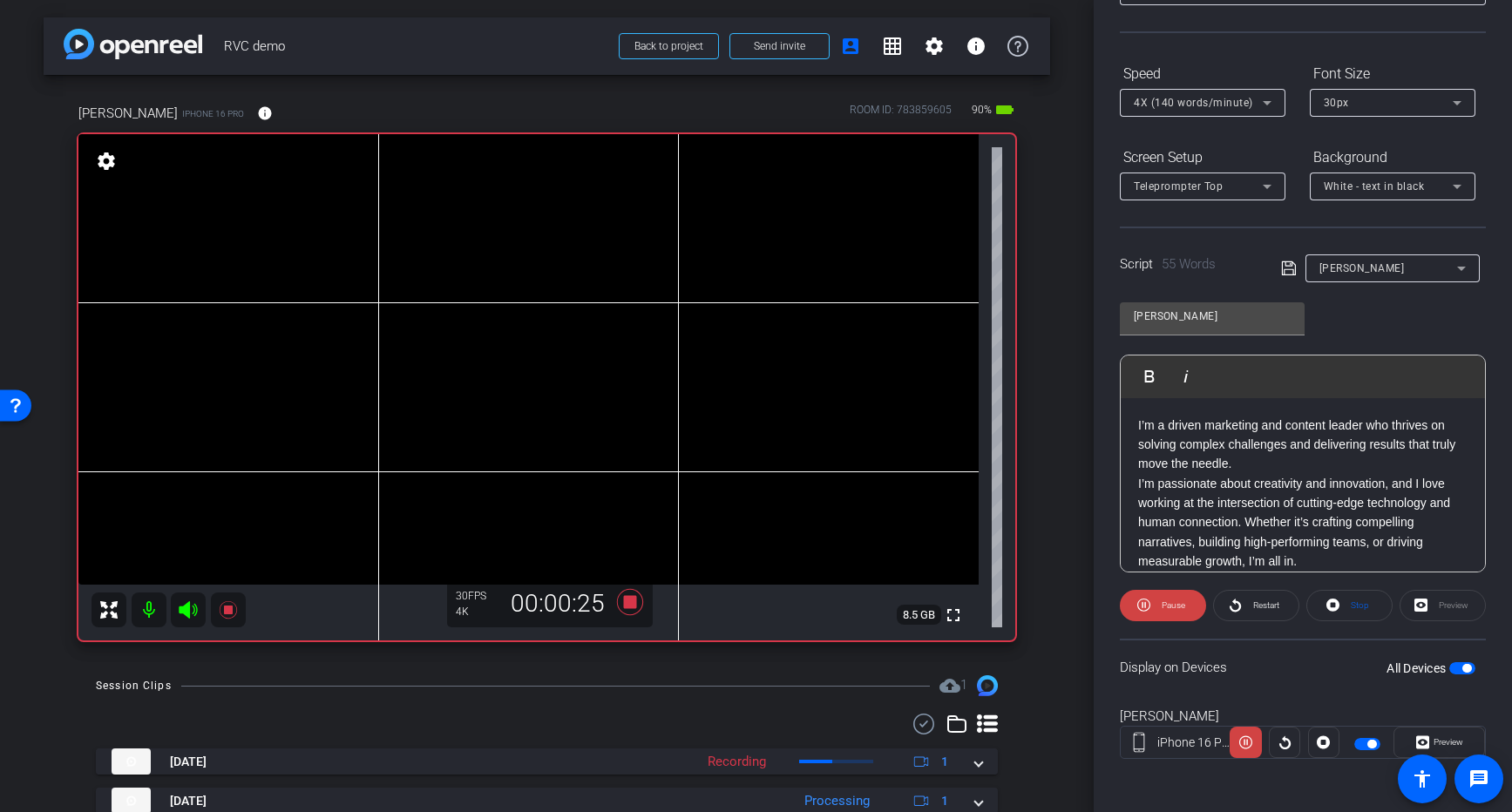
scroll to position [16, 0]
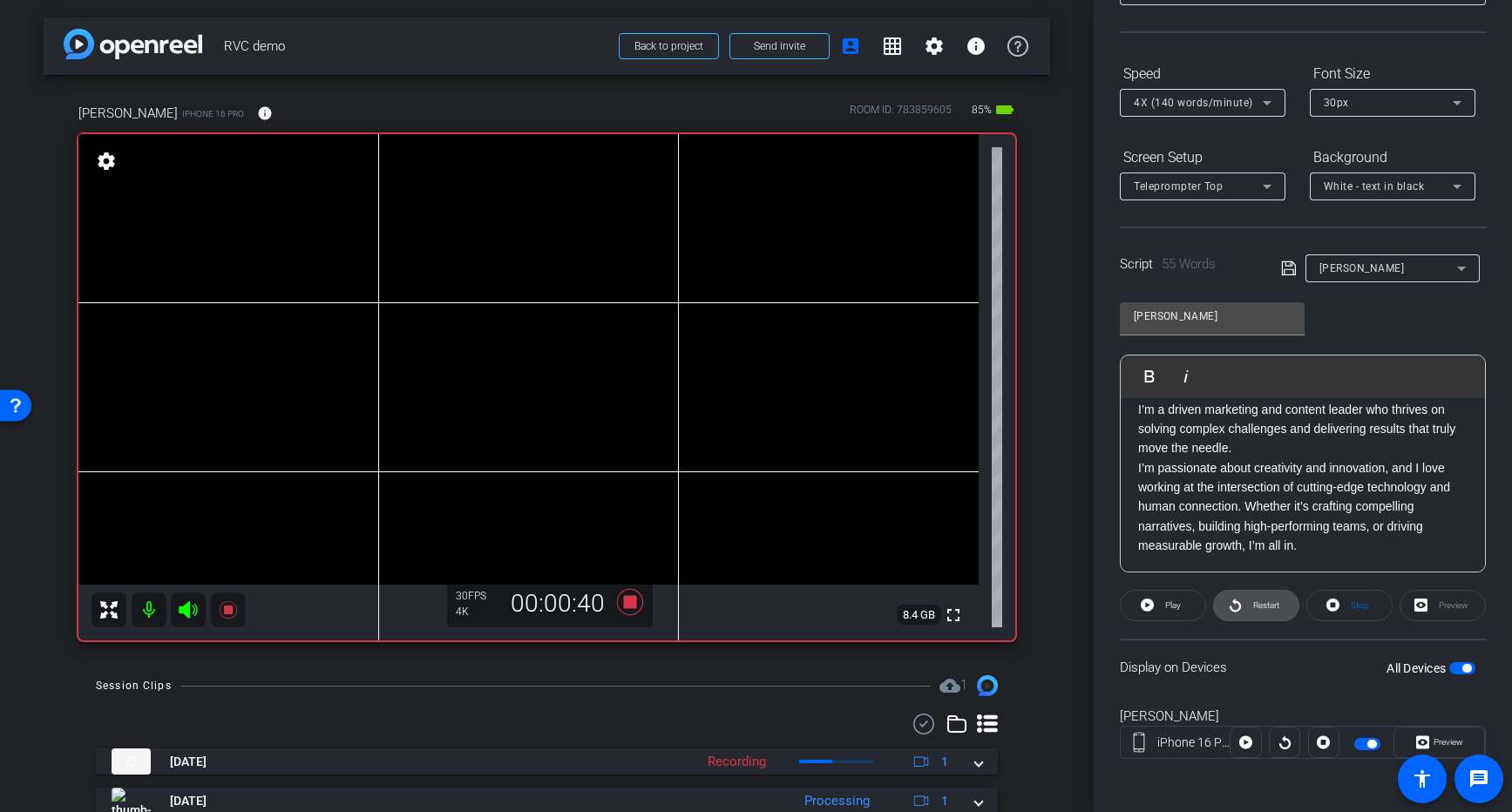
click at [1253, 600] on span "Restart" at bounding box center [1266, 605] width 26 height 10
click at [621, 605] on icon at bounding box center [630, 602] width 42 height 31
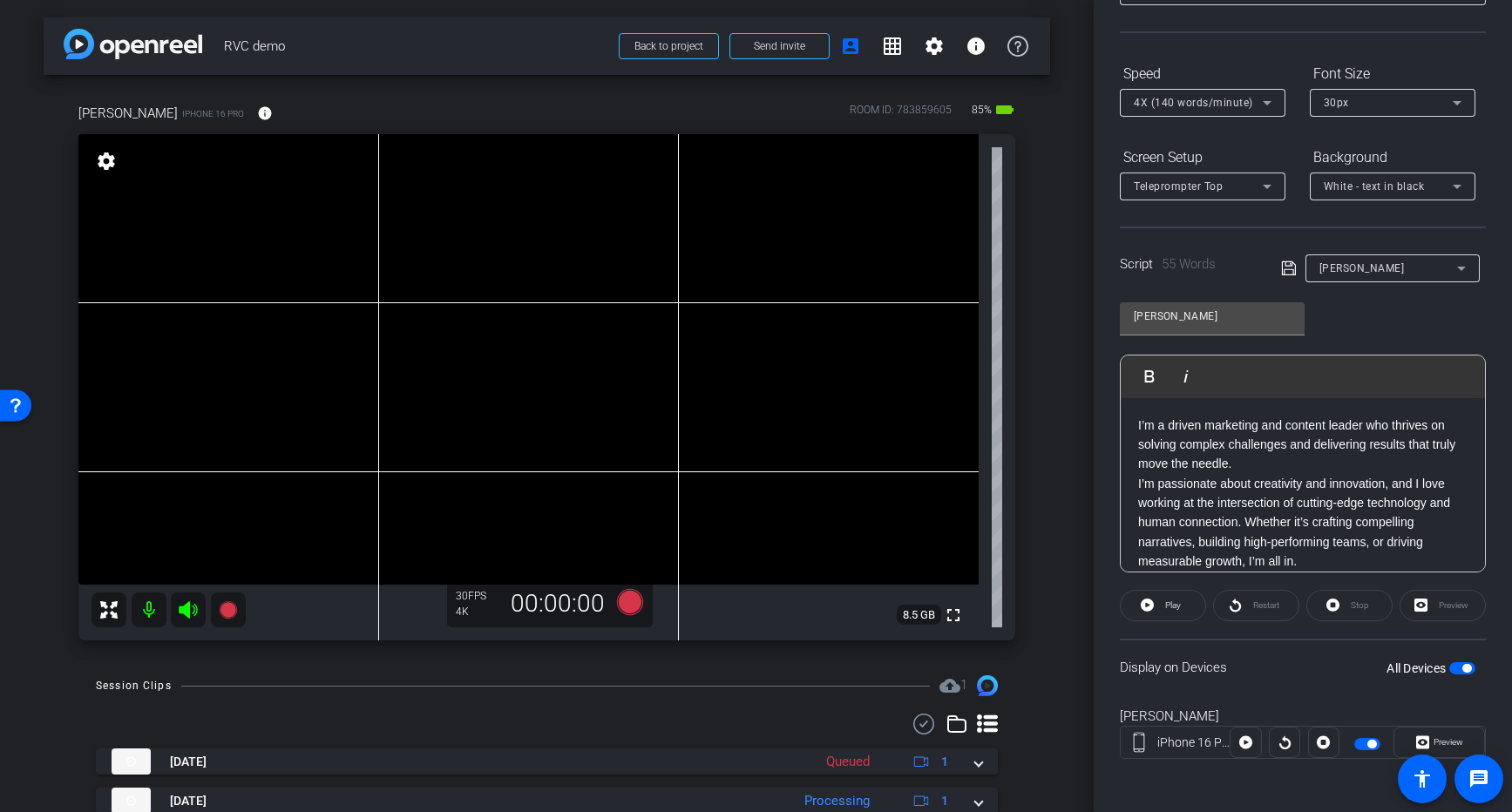
scroll to position [0, 0]
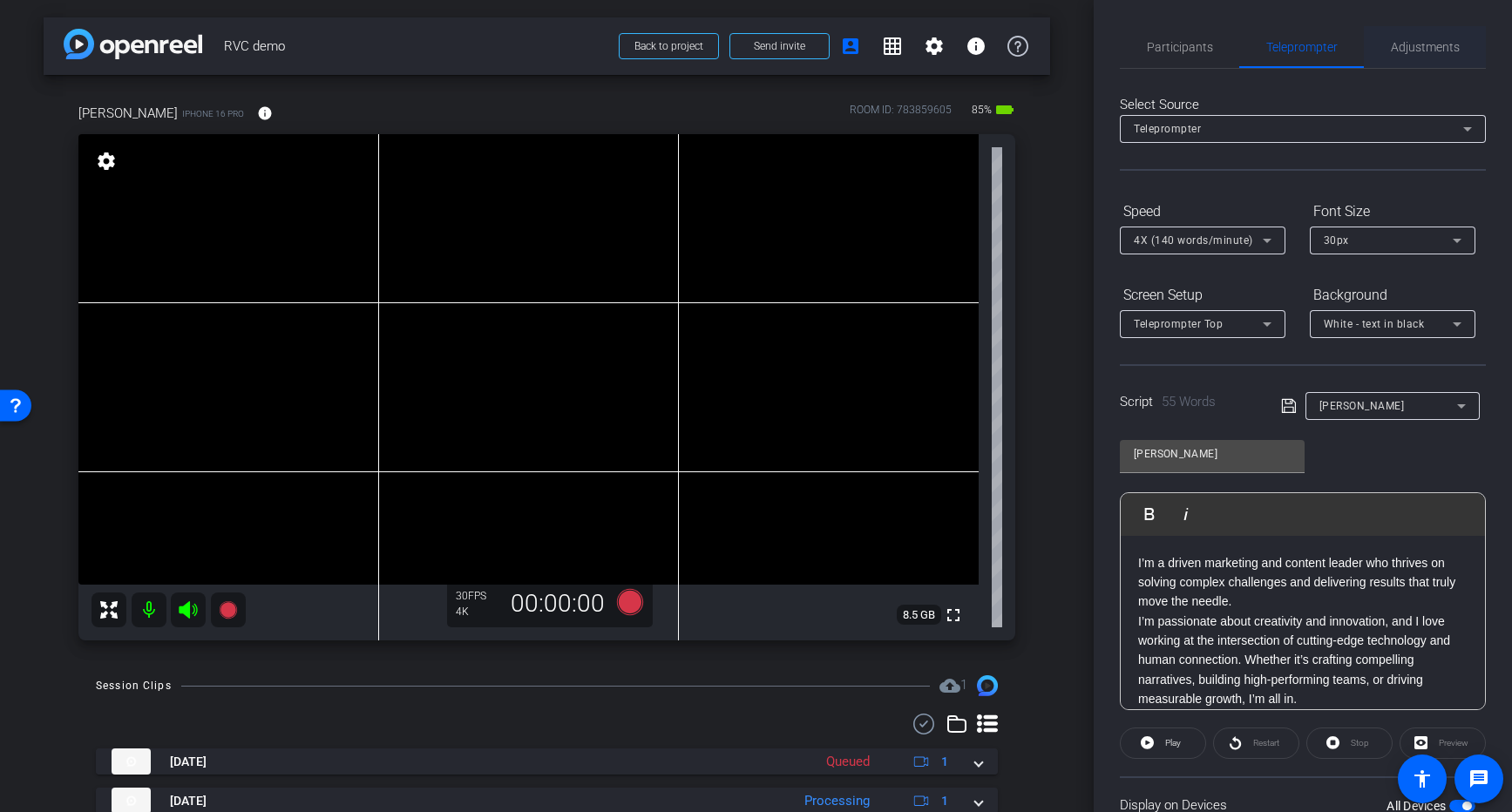
click at [1414, 52] on span "Adjustments" at bounding box center [1426, 47] width 69 height 12
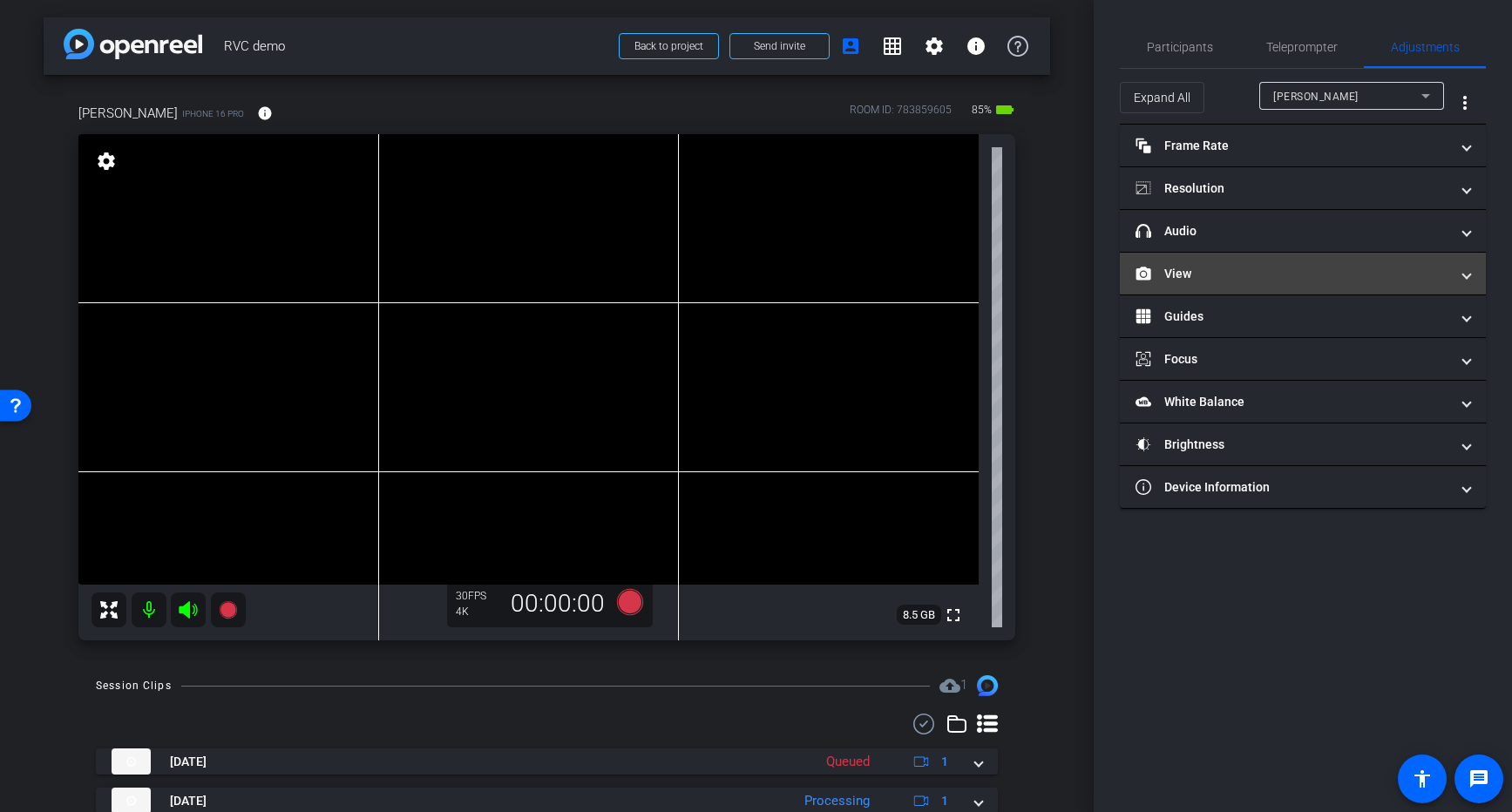
click at [1242, 270] on mat-panel-title "View" at bounding box center [1293, 274] width 314 height 19
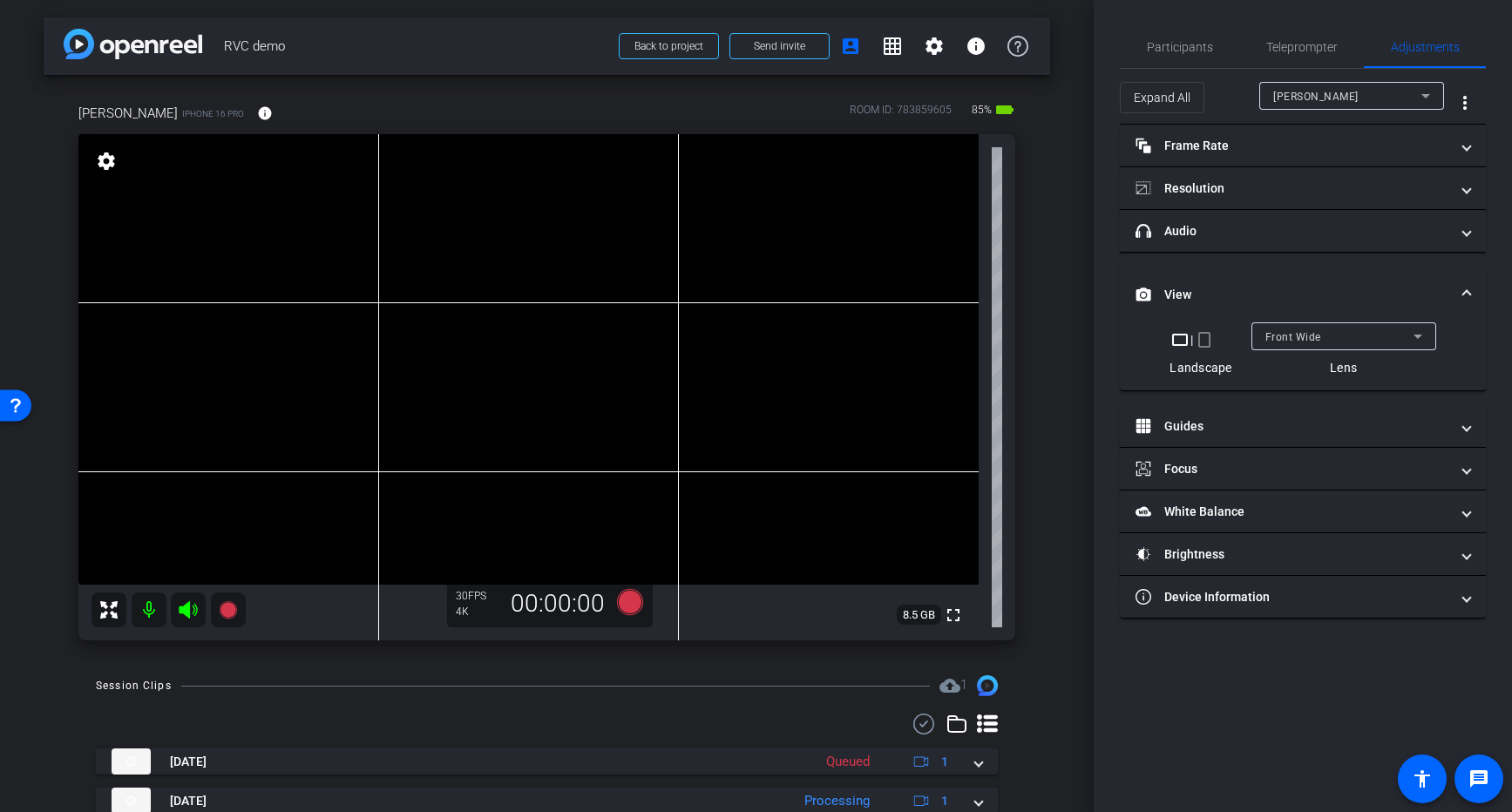
click at [1290, 331] on span "Front Wide" at bounding box center [1293, 337] width 56 height 12
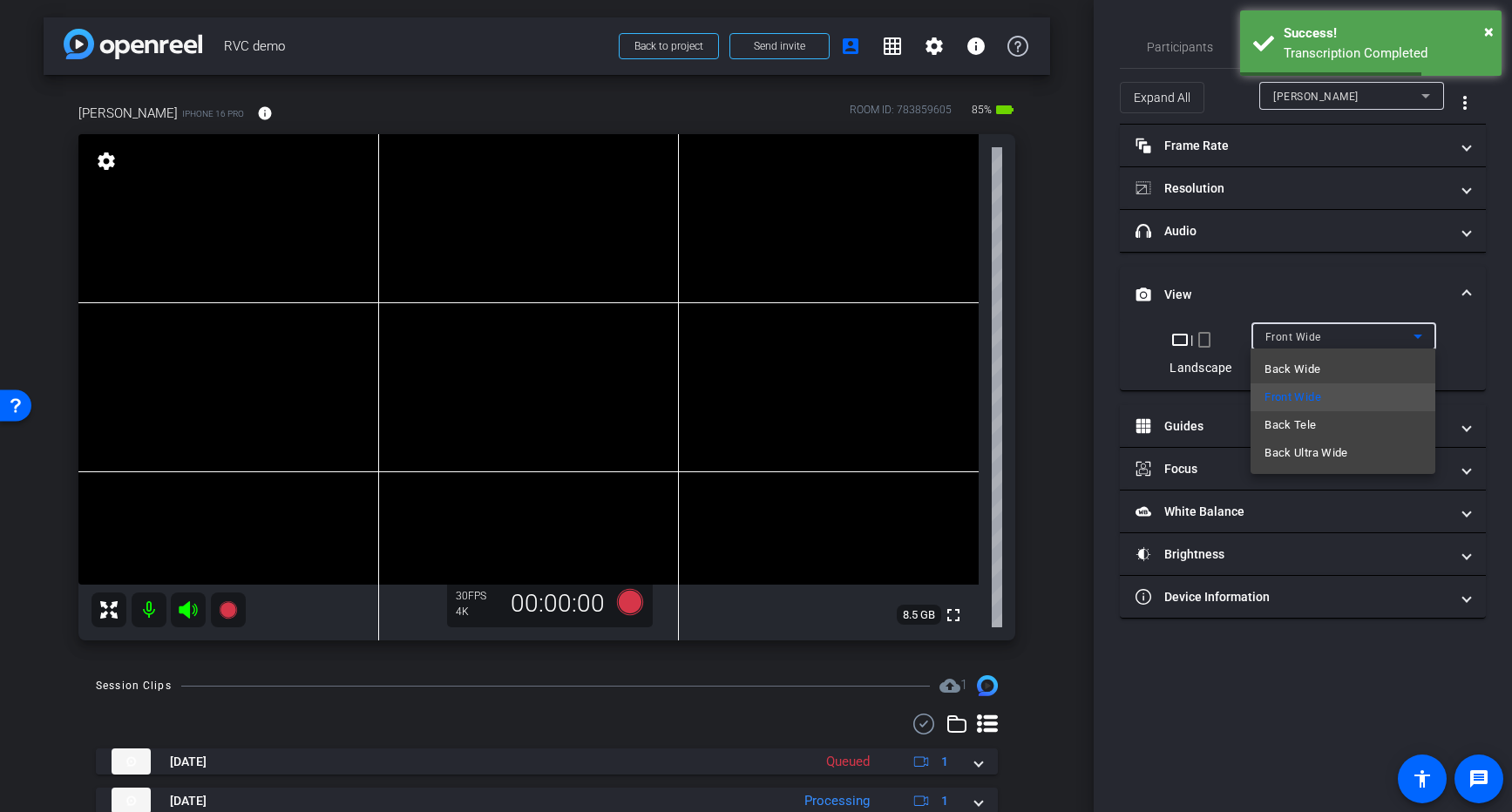
click at [1281, 184] on div at bounding box center [756, 406] width 1512 height 812
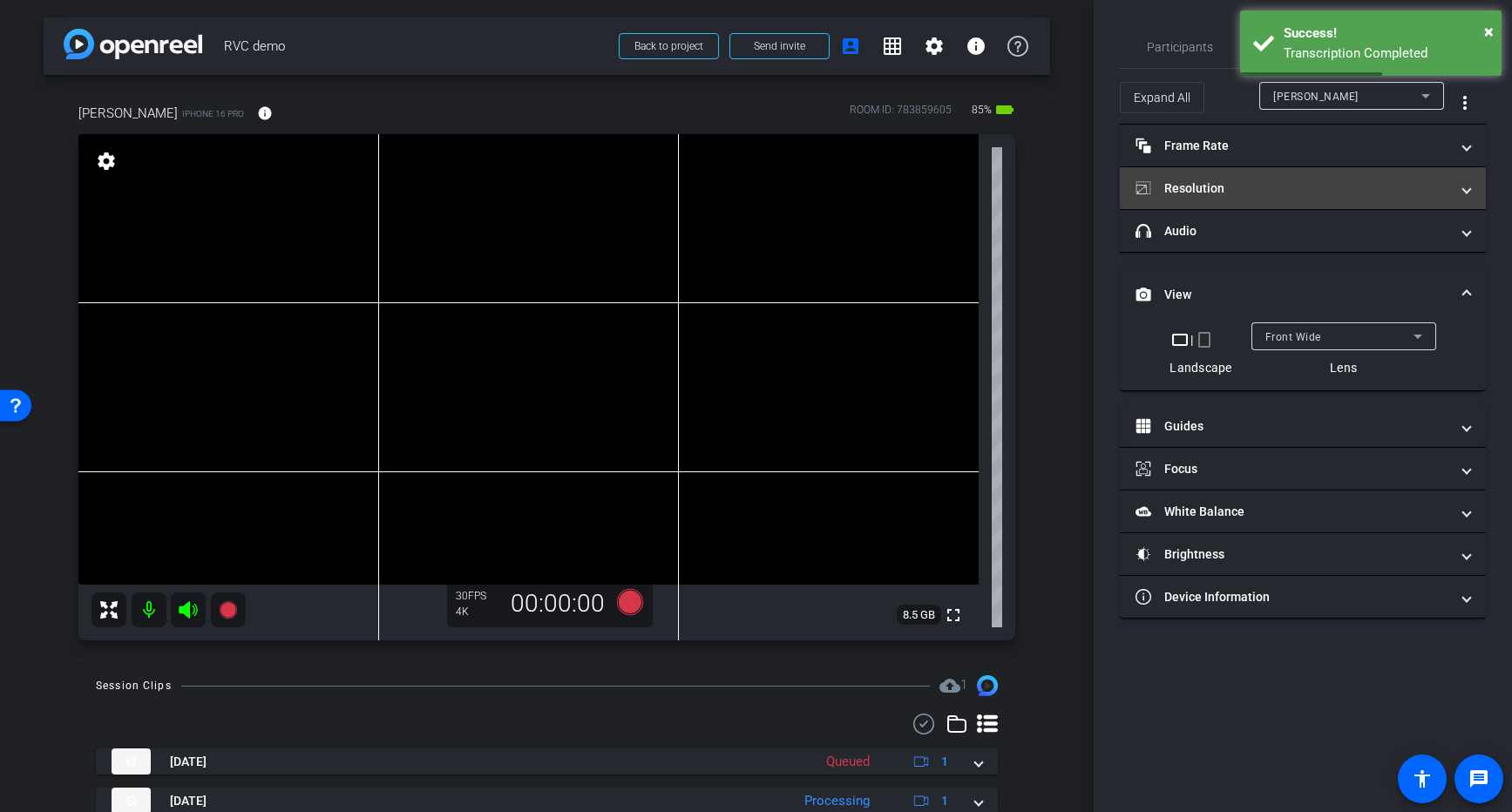
click at [1281, 185] on mat-panel-title "Resolution" at bounding box center [1293, 188] width 314 height 19
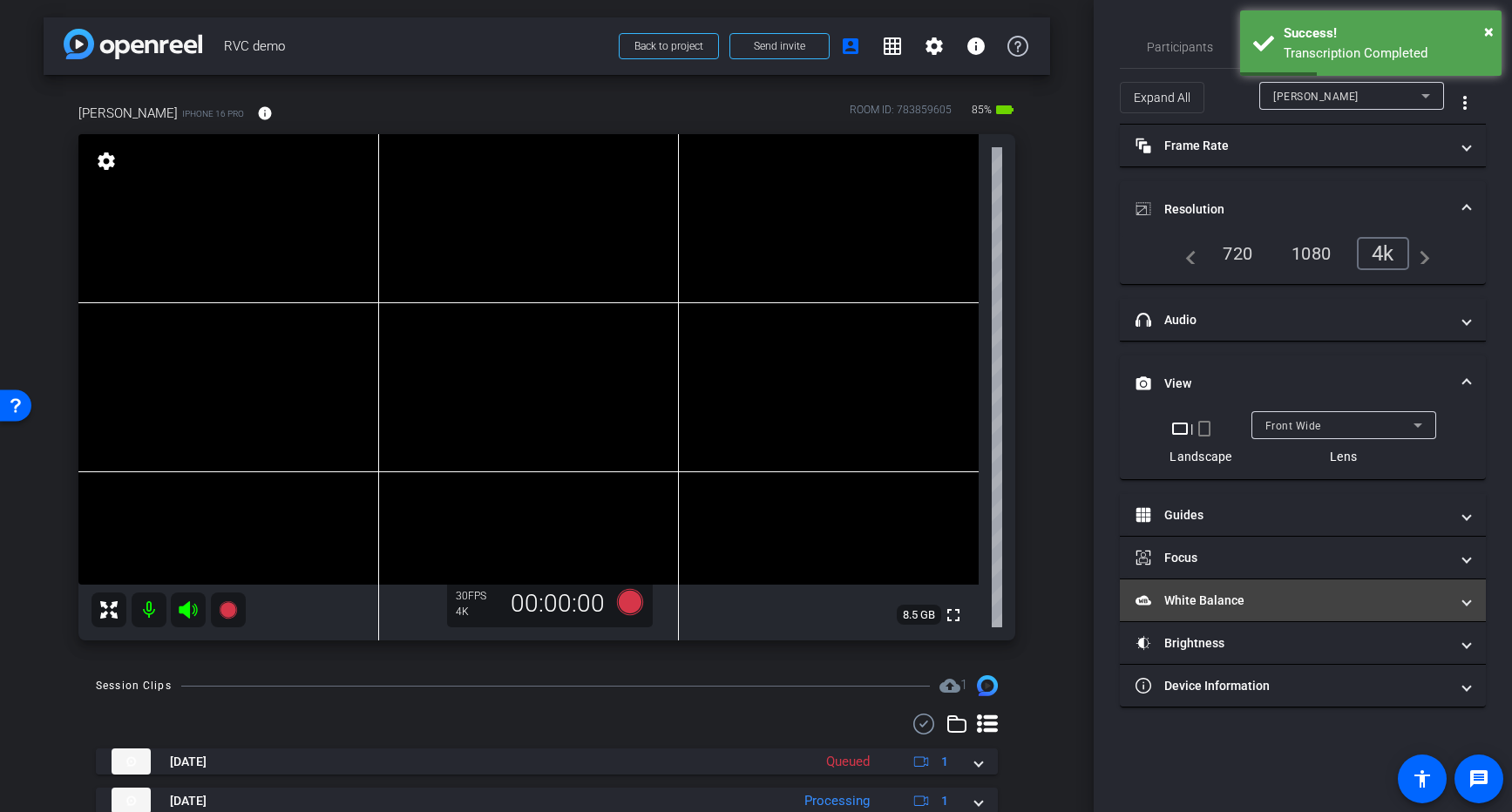
click at [1261, 604] on mat-panel-title "White Balance White Balance" at bounding box center [1293, 600] width 314 height 19
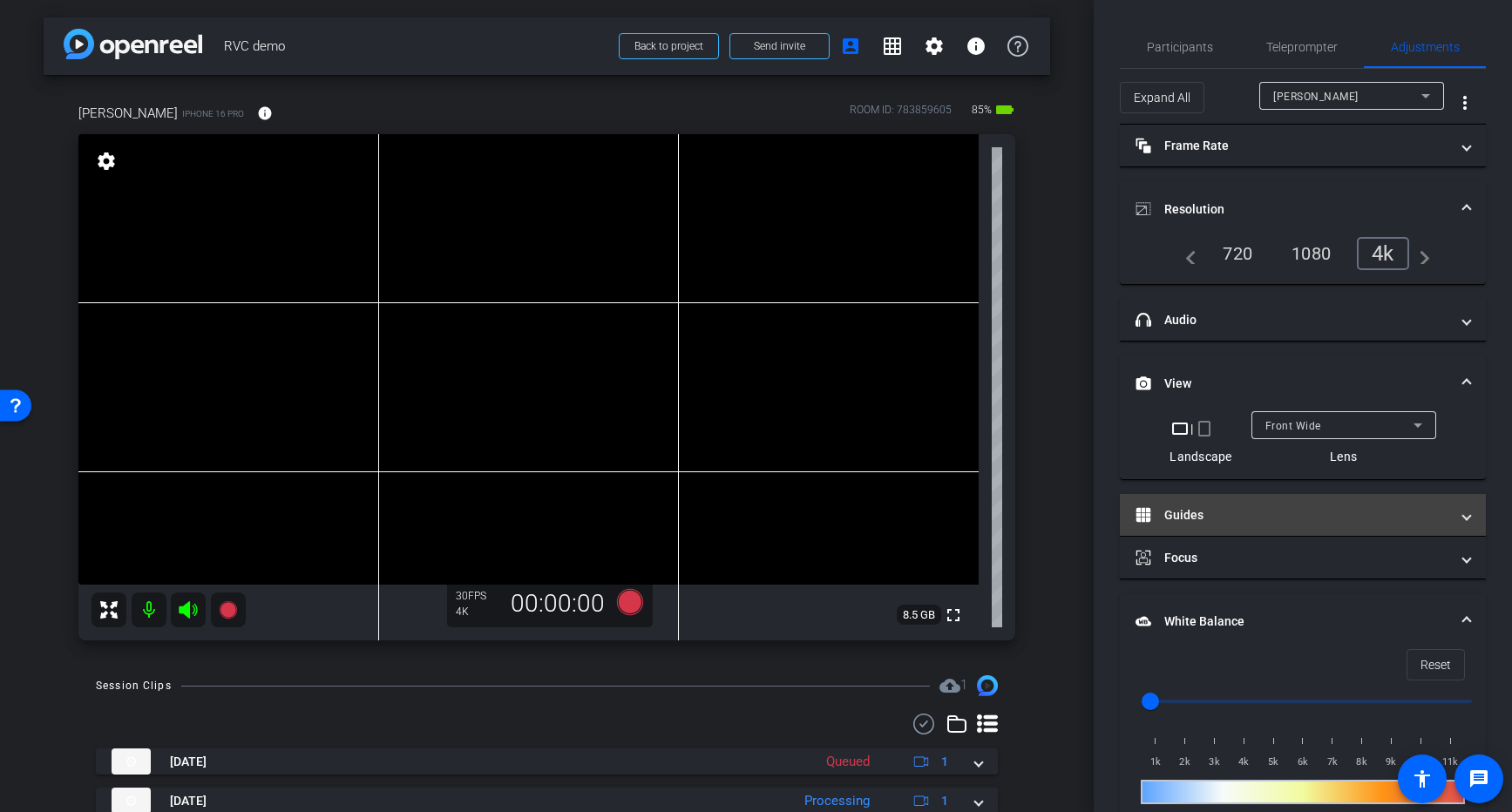
click at [1229, 521] on mat-panel-title "Guides" at bounding box center [1293, 515] width 314 height 19
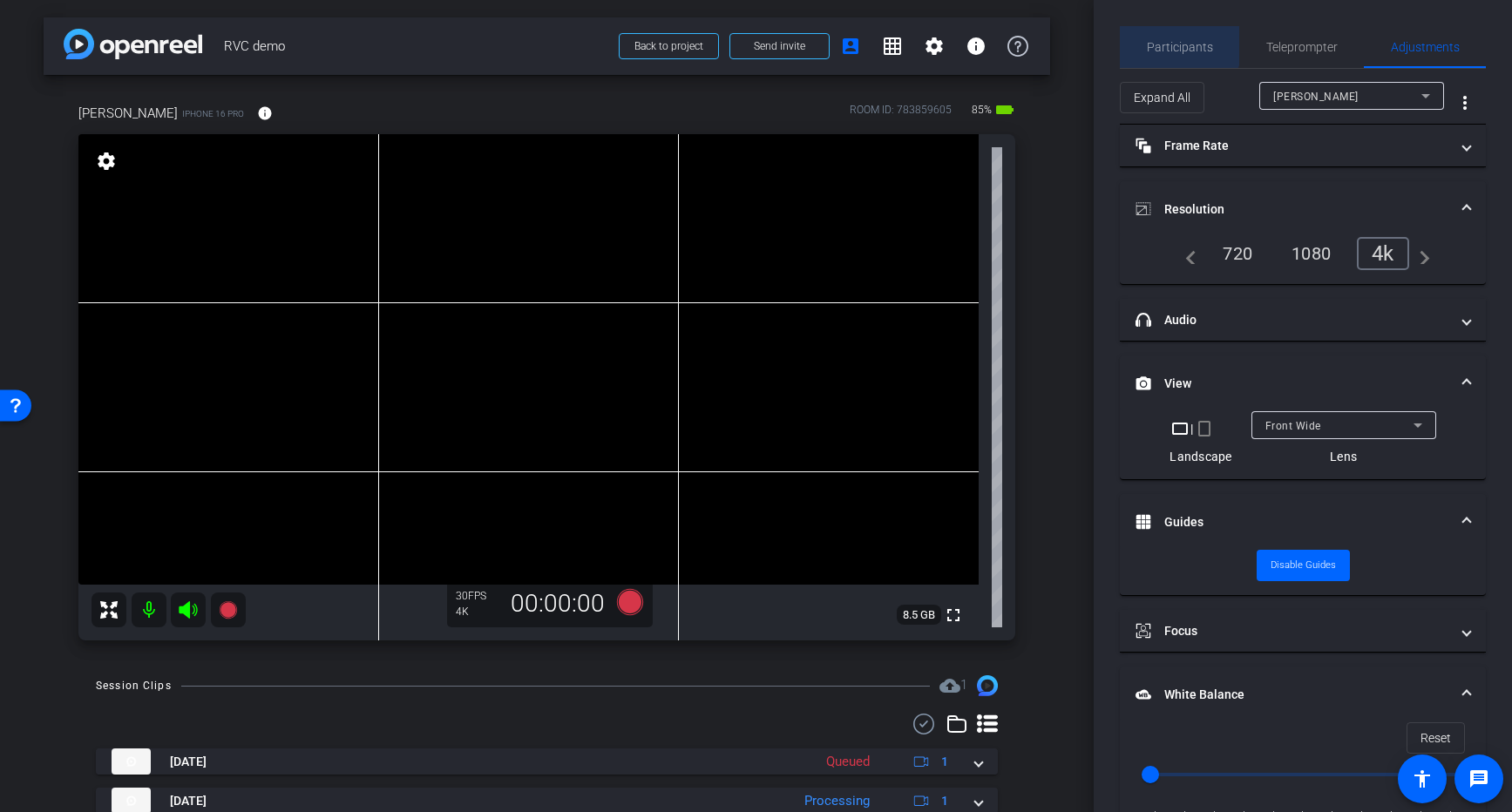
click at [1177, 39] on span "Participants" at bounding box center [1180, 47] width 67 height 42
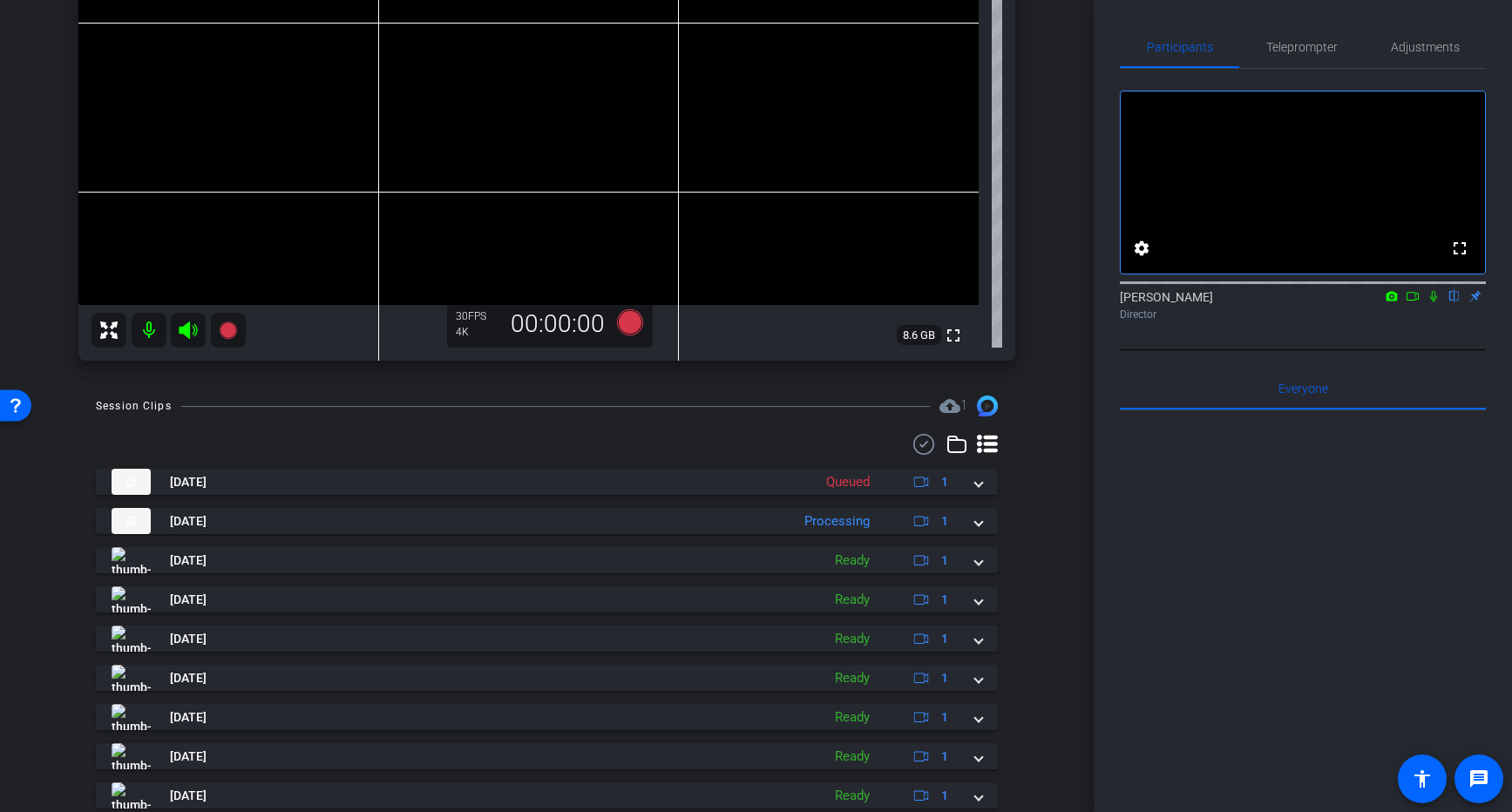
scroll to position [329, 0]
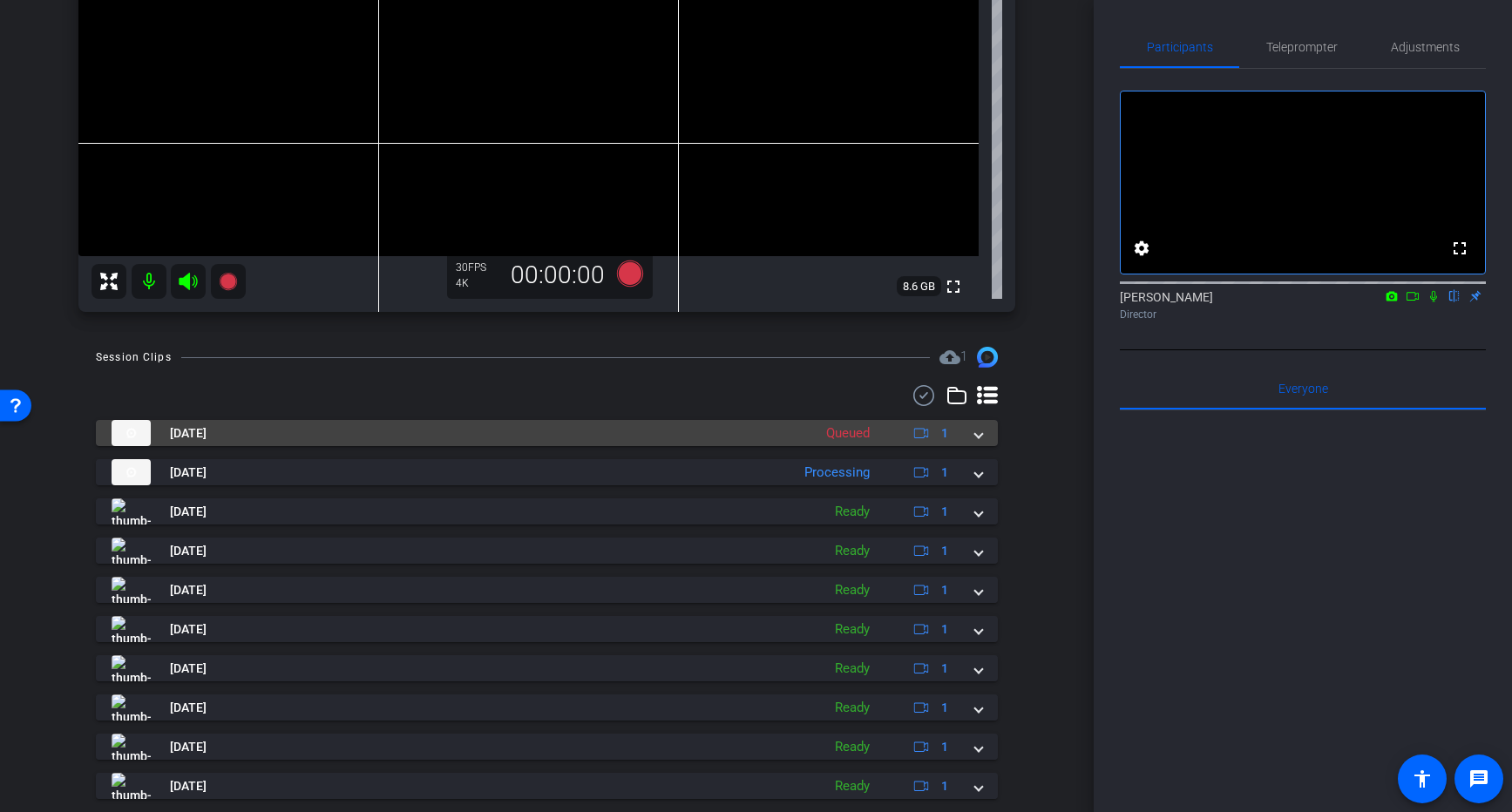
click at [973, 436] on div "Sep 16, 2025 Queued 1" at bounding box center [544, 432] width 863 height 26
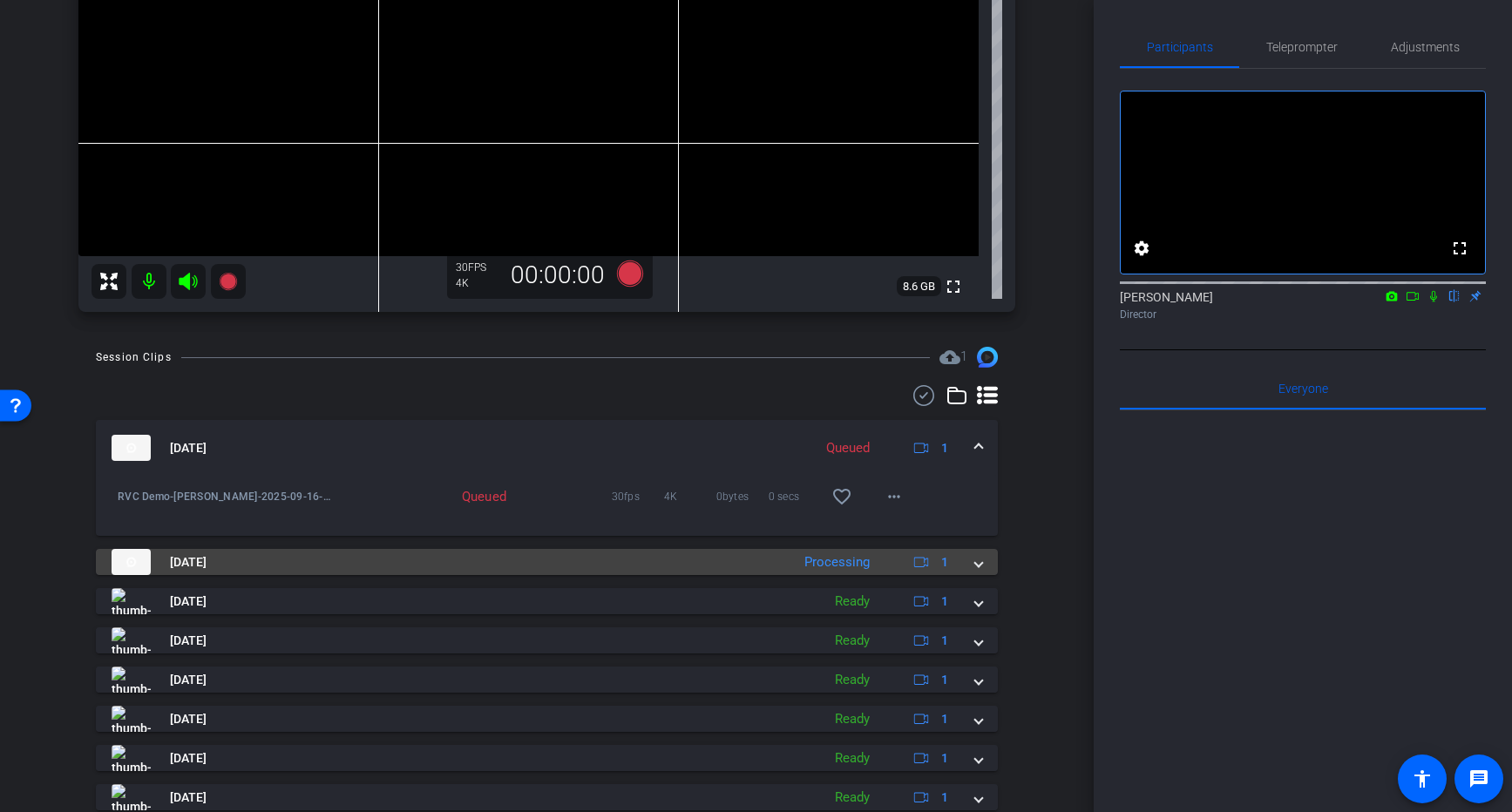
click at [980, 558] on span at bounding box center [978, 562] width 7 height 19
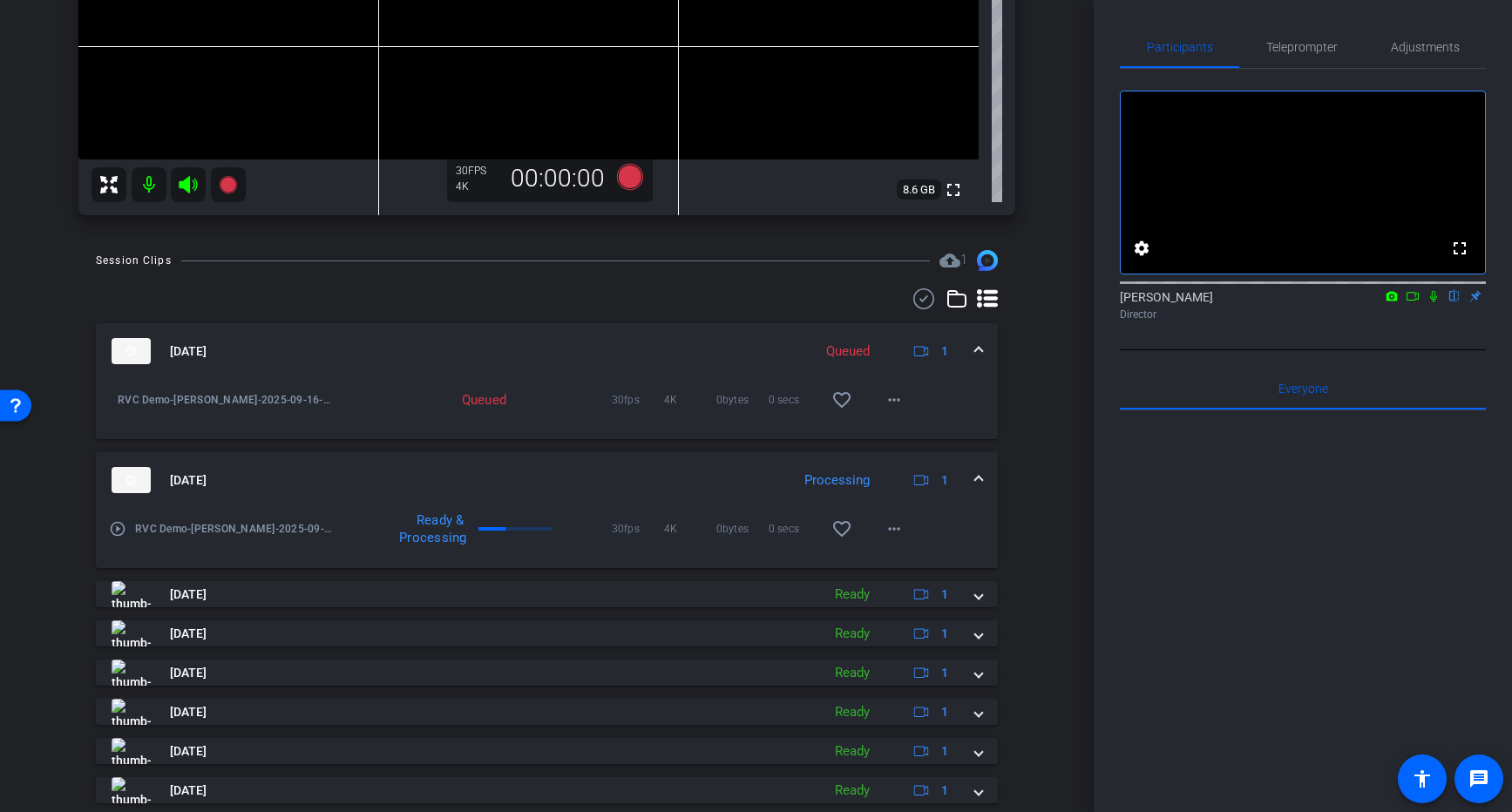
scroll to position [429, 0]
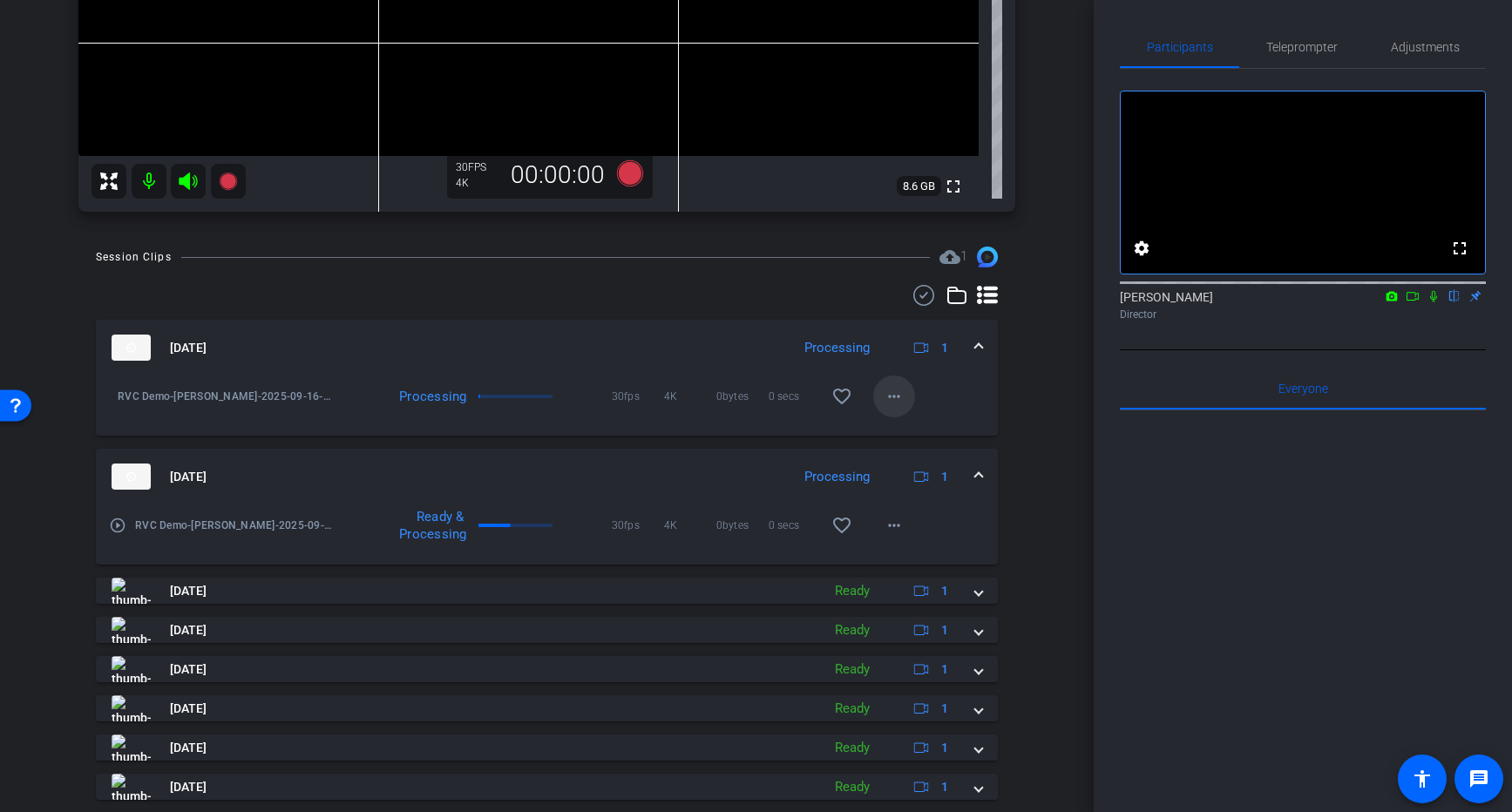
click at [897, 400] on mat-icon "more_horiz" at bounding box center [894, 396] width 21 height 21
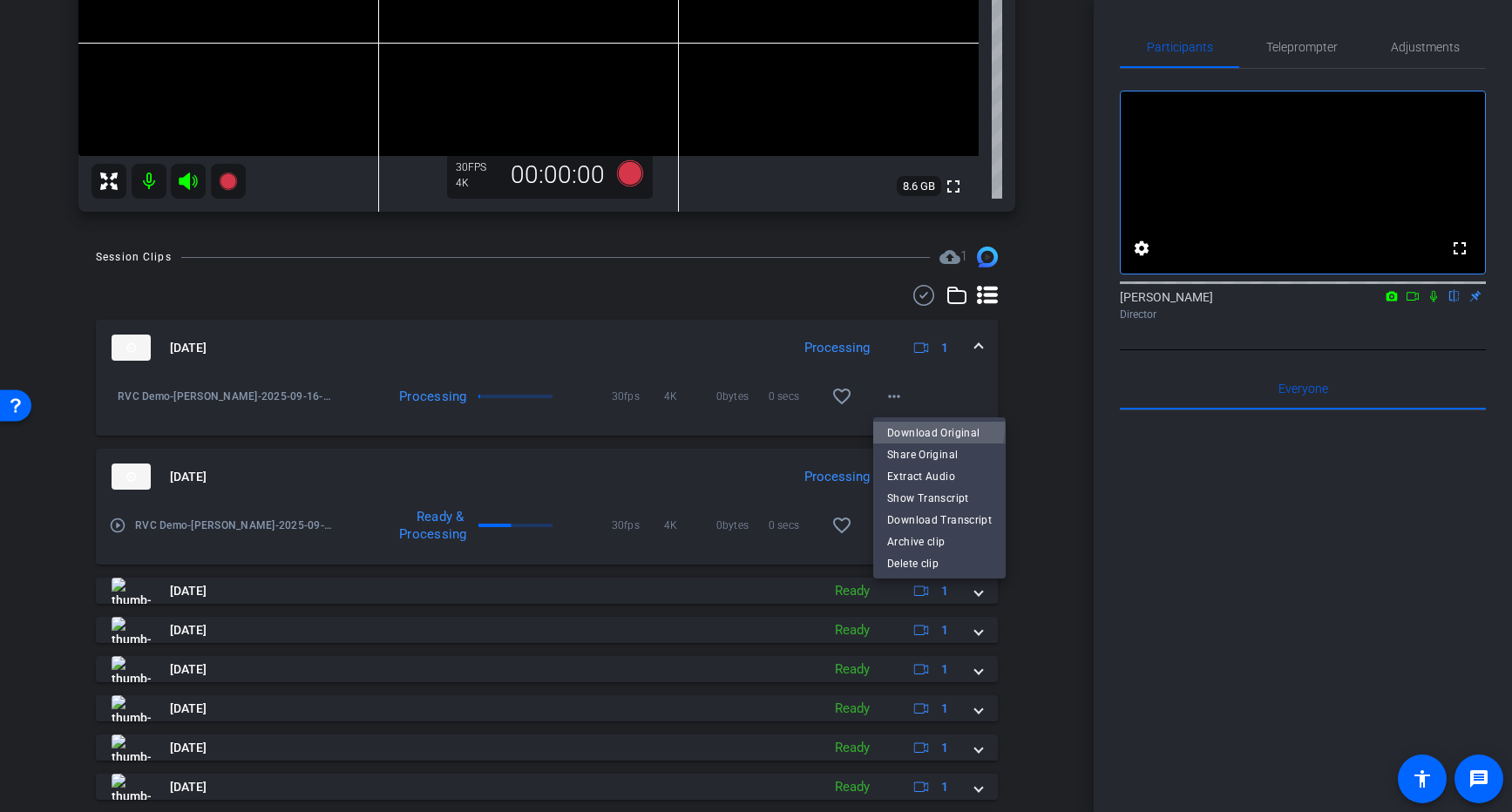
click at [911, 426] on span "Download Original" at bounding box center [939, 431] width 105 height 21
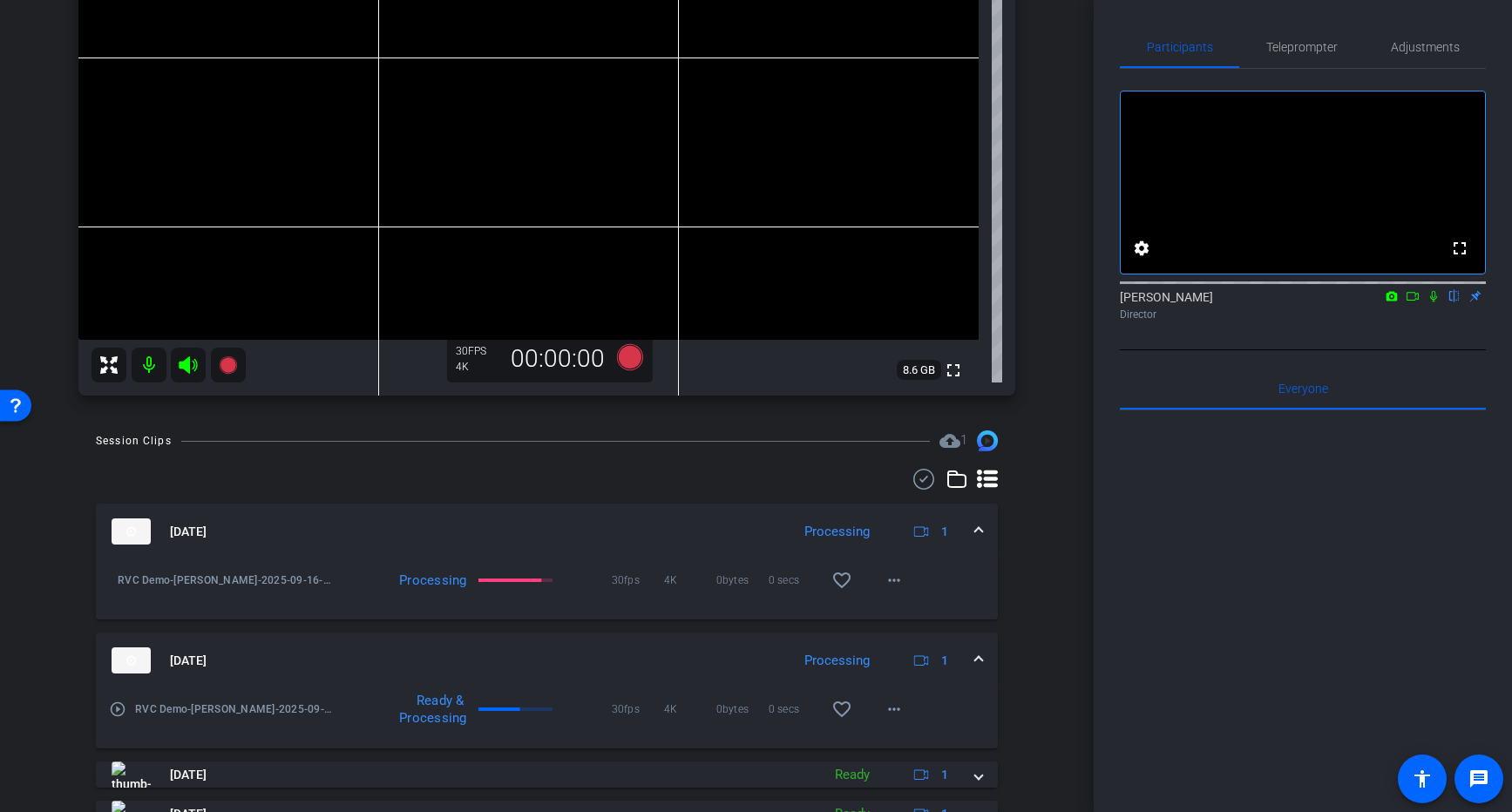
scroll to position [347, 0]
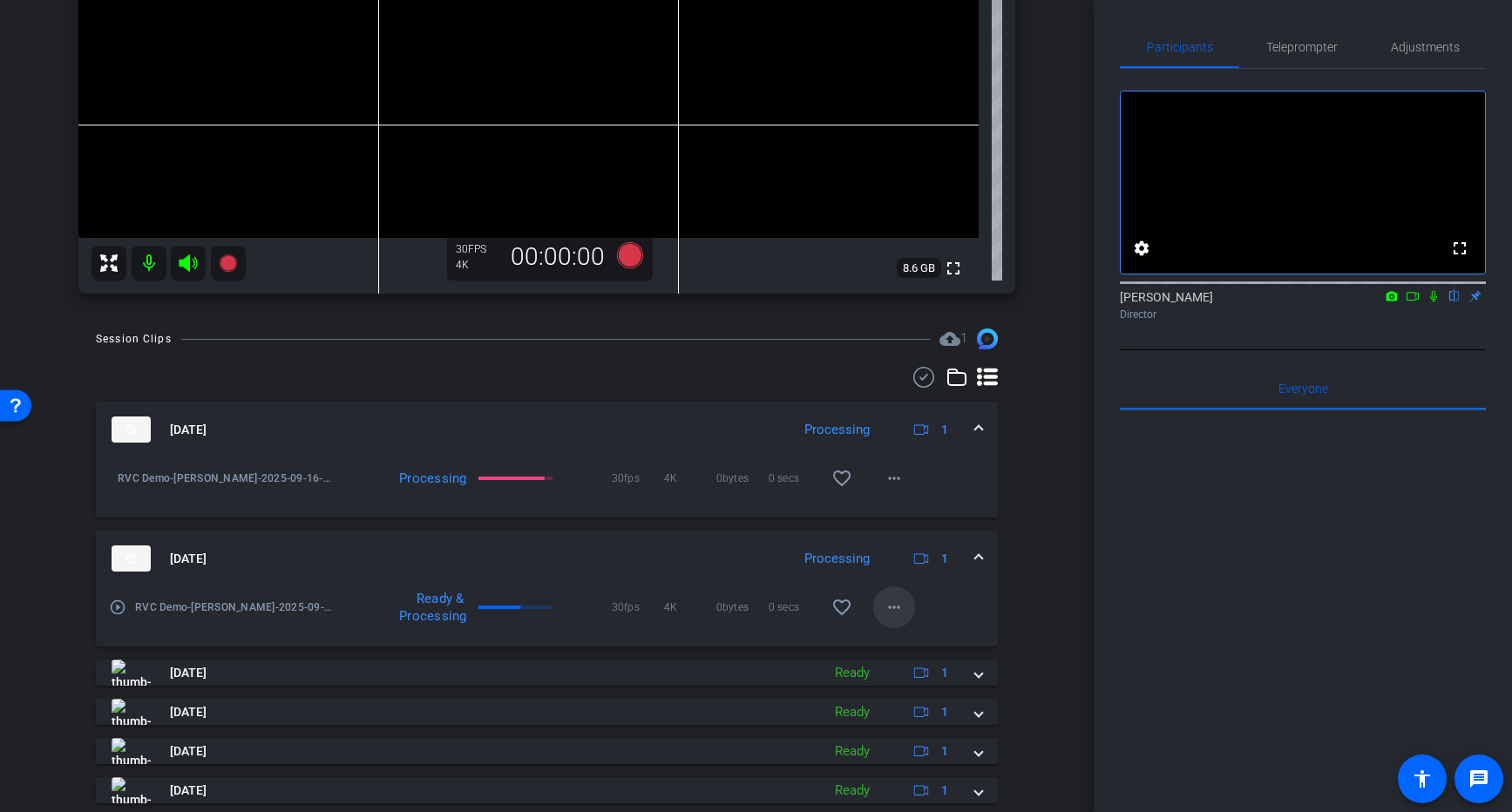
click at [894, 602] on mat-icon "more_horiz" at bounding box center [894, 607] width 21 height 21
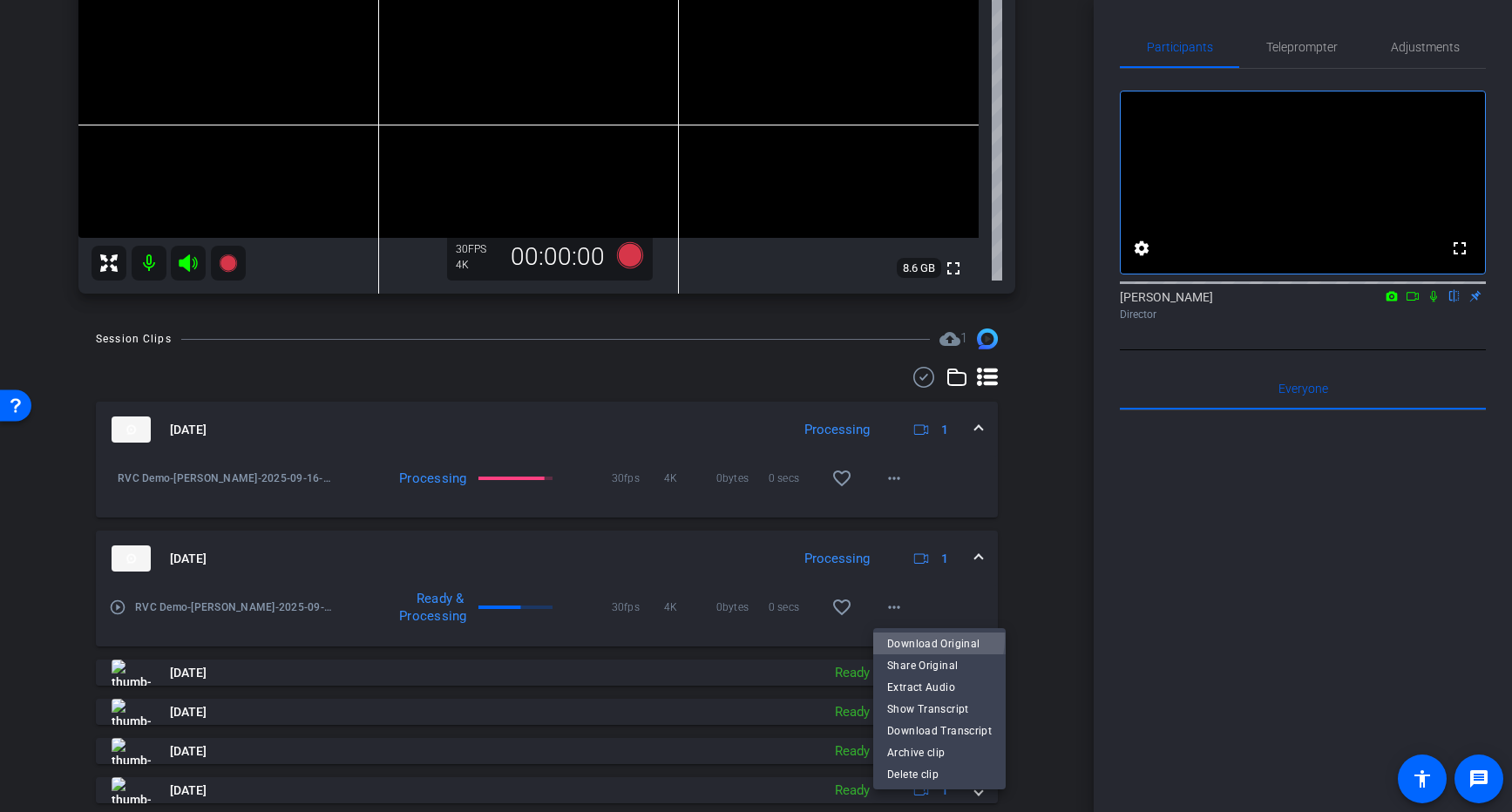
click at [912, 637] on span "Download Original" at bounding box center [939, 642] width 105 height 21
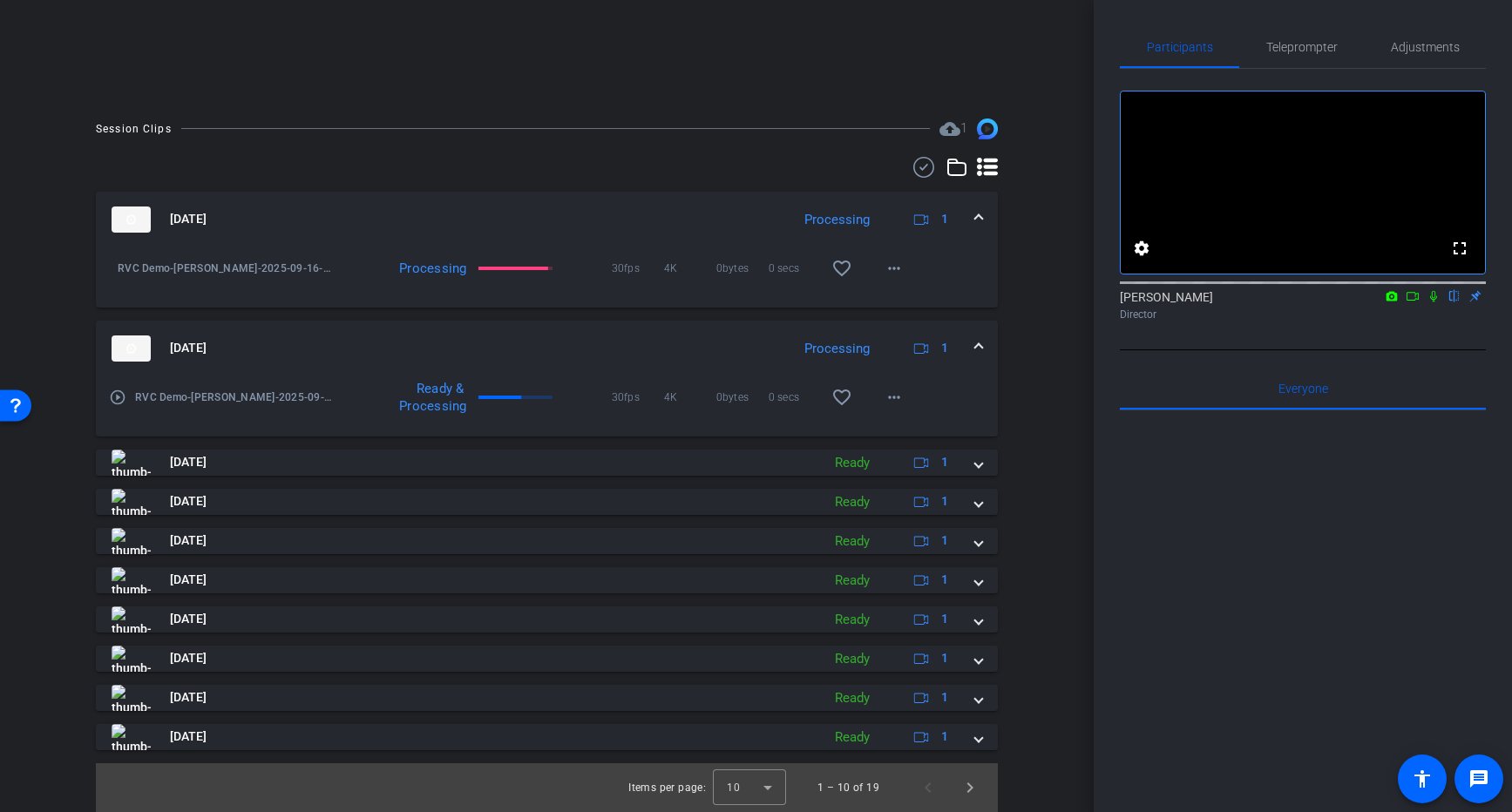
scroll to position [132, 0]
